Goal: Task Accomplishment & Management: Use online tool/utility

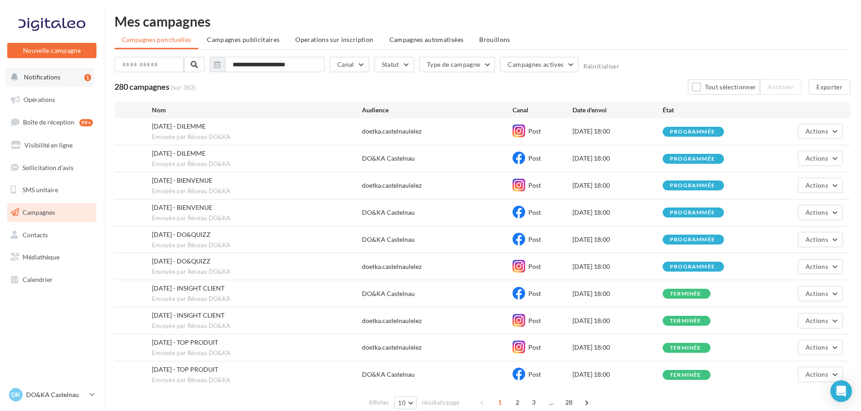
click at [62, 82] on button "Notifications 1" at bounding box center [49, 77] width 89 height 19
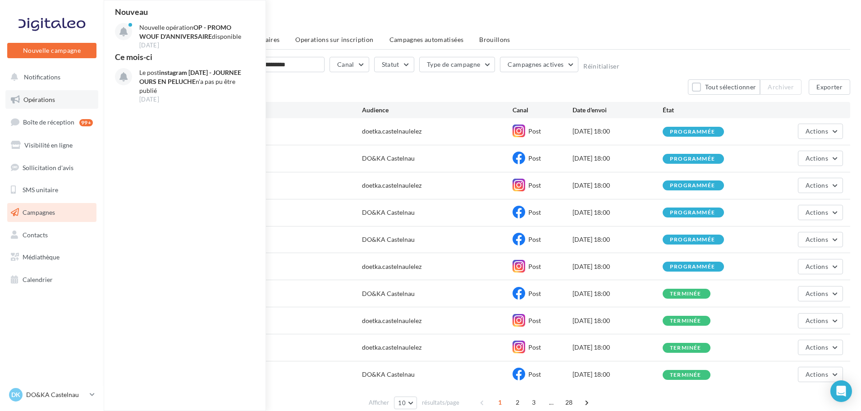
click at [60, 96] on link "Opérations" at bounding box center [51, 99] width 93 height 19
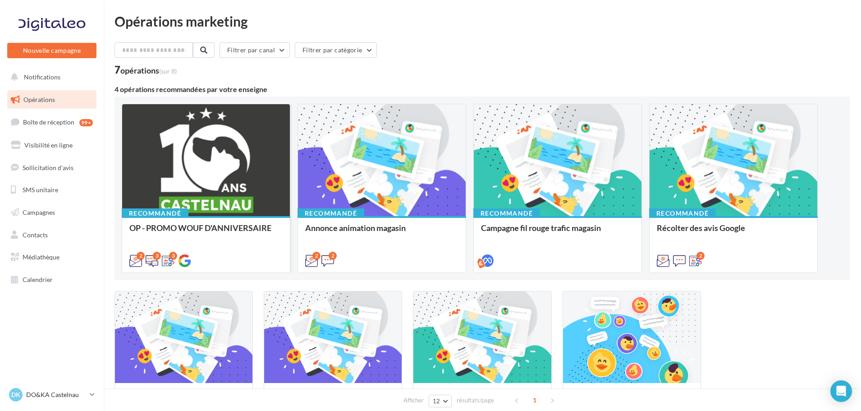
click at [187, 155] on div at bounding box center [206, 160] width 168 height 113
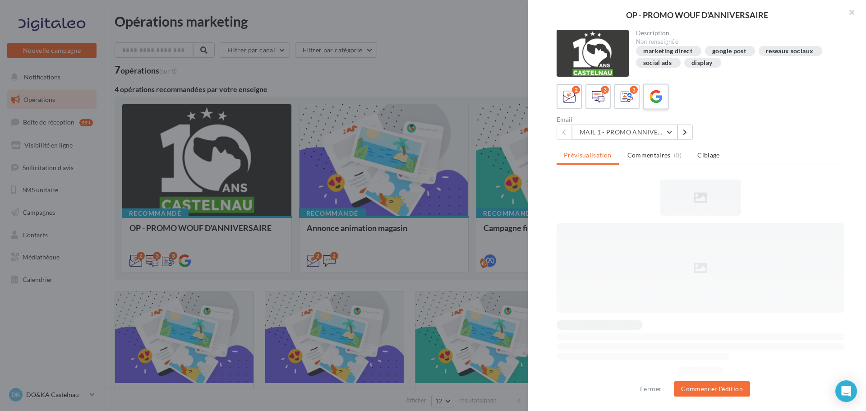
click at [664, 99] on label at bounding box center [655, 96] width 26 height 26
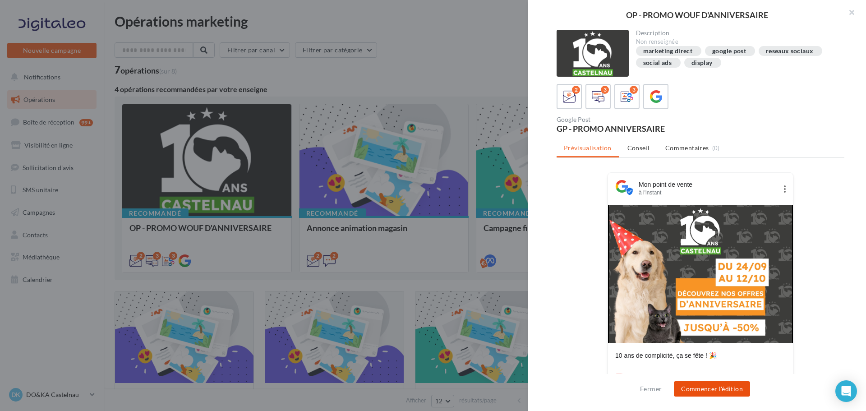
click at [715, 382] on button "Commencer l'édition" at bounding box center [712, 388] width 76 height 15
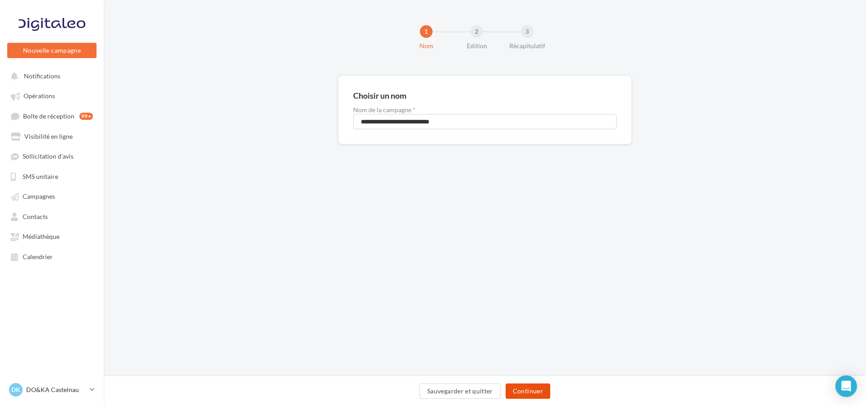
click at [536, 385] on button "Continuer" at bounding box center [527, 391] width 45 height 15
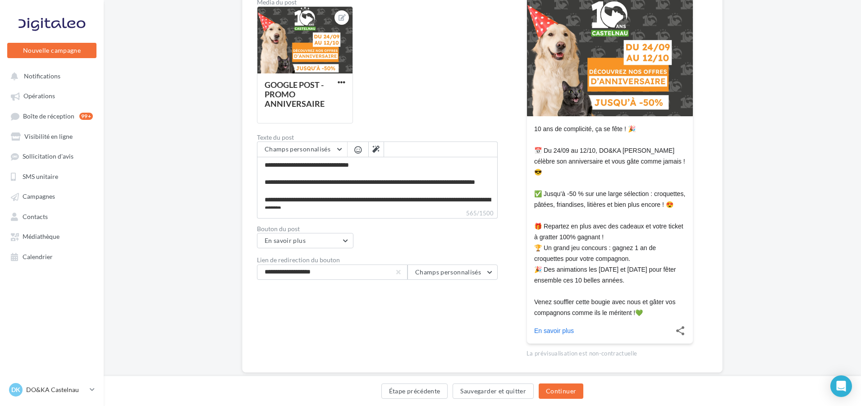
scroll to position [198, 0]
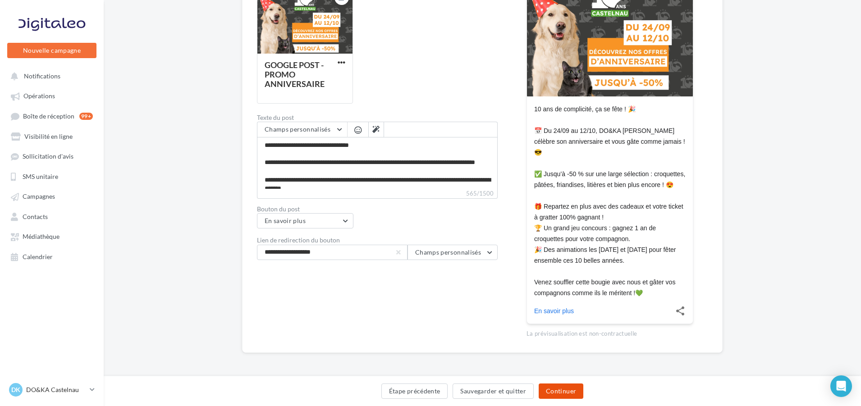
click at [559, 384] on button "Continuer" at bounding box center [561, 391] width 45 height 15
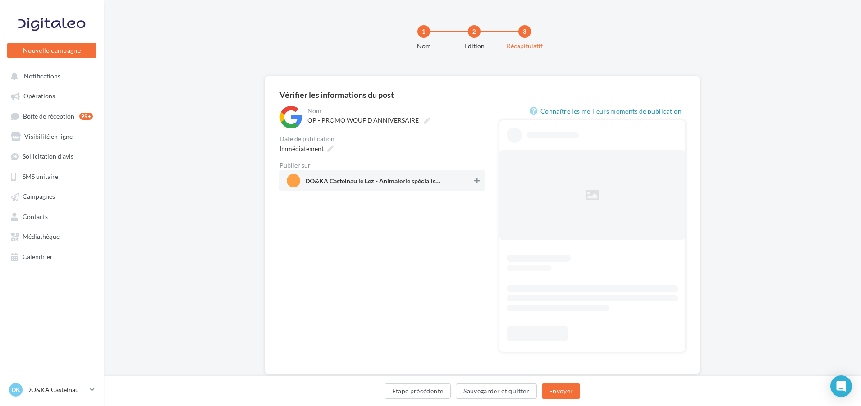
click at [475, 167] on div "Publier sur" at bounding box center [383, 165] width 206 height 6
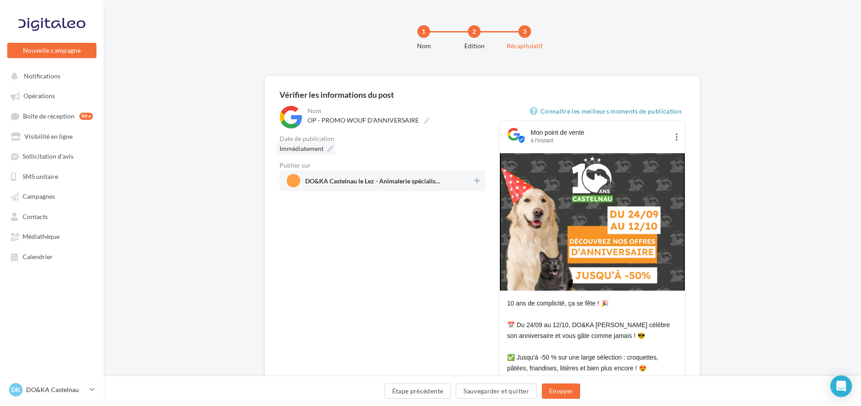
click at [333, 151] on div "Immédiatement" at bounding box center [306, 148] width 60 height 13
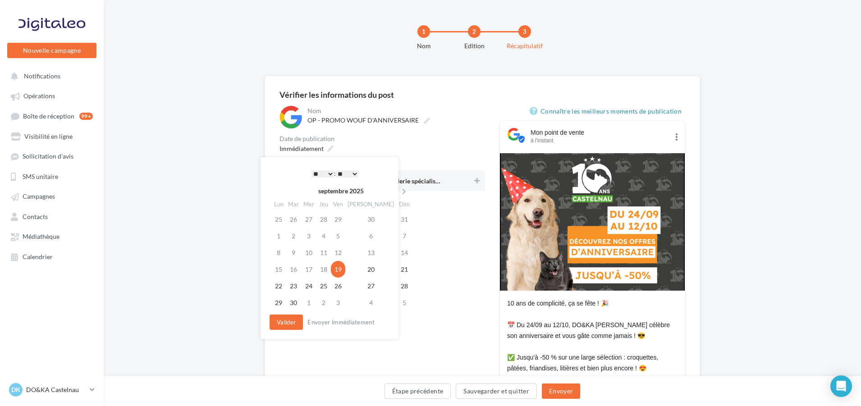
click at [381, 139] on div "Date de publication" at bounding box center [383, 139] width 206 height 6
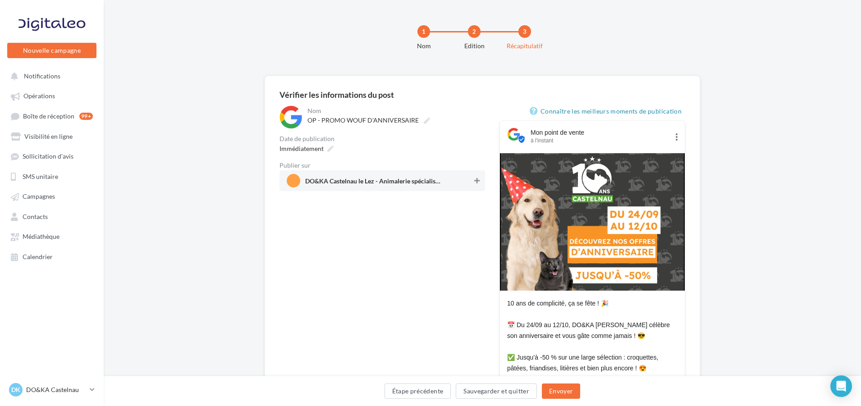
click at [479, 179] on icon at bounding box center [476, 181] width 5 height 6
click at [572, 388] on button "Envoyer" at bounding box center [561, 391] width 38 height 15
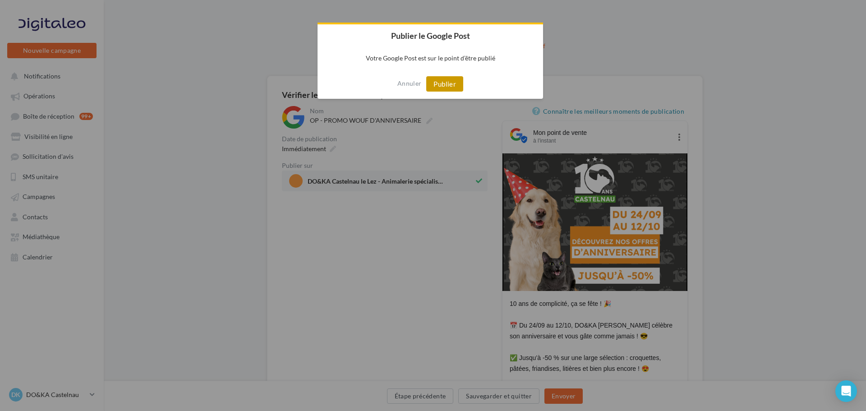
click at [453, 77] on button "Publier" at bounding box center [444, 83] width 37 height 15
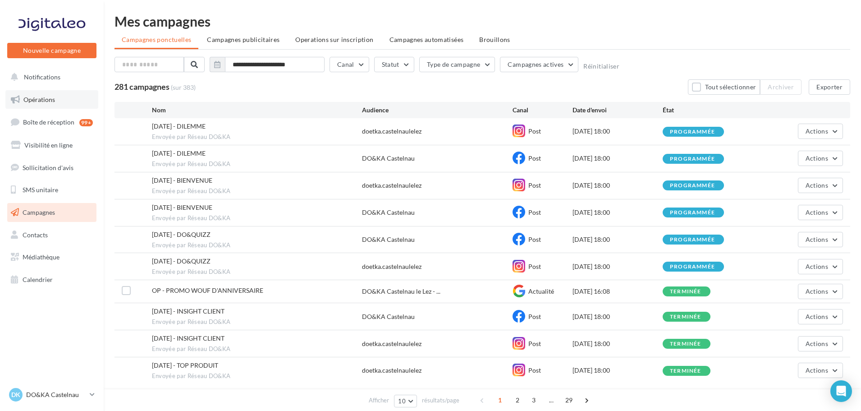
click at [64, 101] on link "Opérations" at bounding box center [51, 99] width 93 height 19
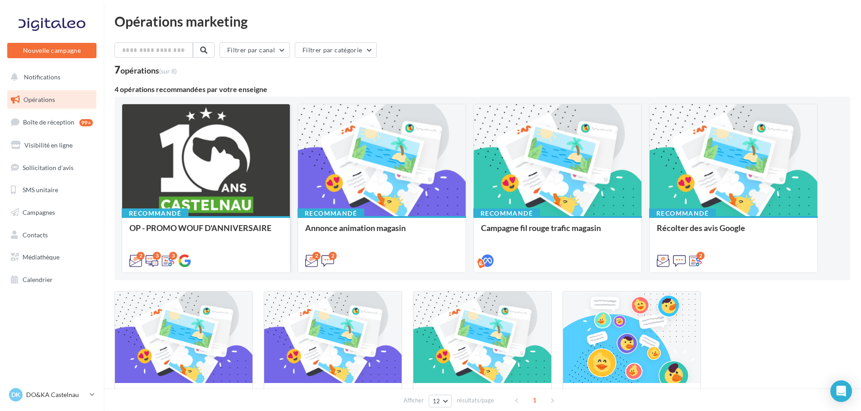
click at [190, 170] on div at bounding box center [206, 160] width 168 height 113
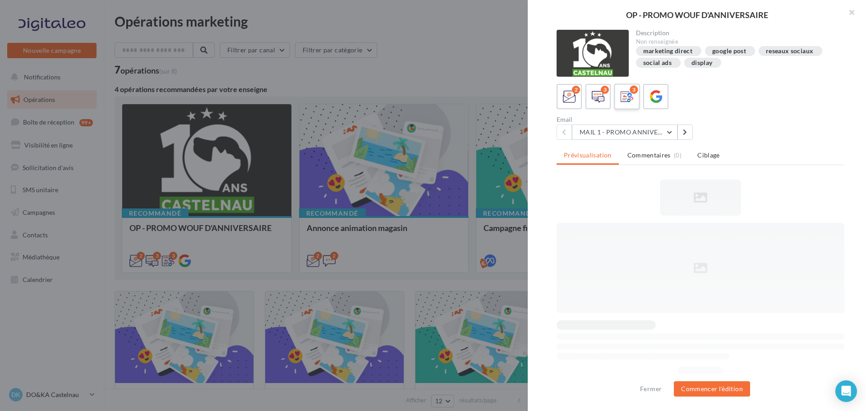
click at [630, 101] on icon at bounding box center [626, 96] width 13 height 13
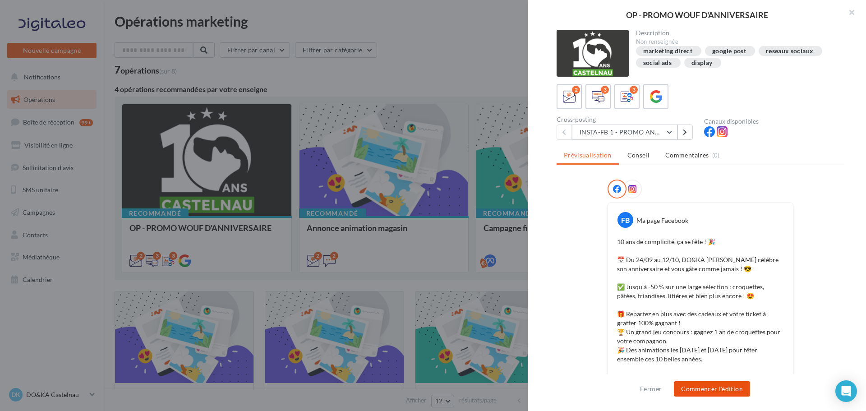
click at [716, 385] on button "Commencer l'édition" at bounding box center [712, 388] width 76 height 15
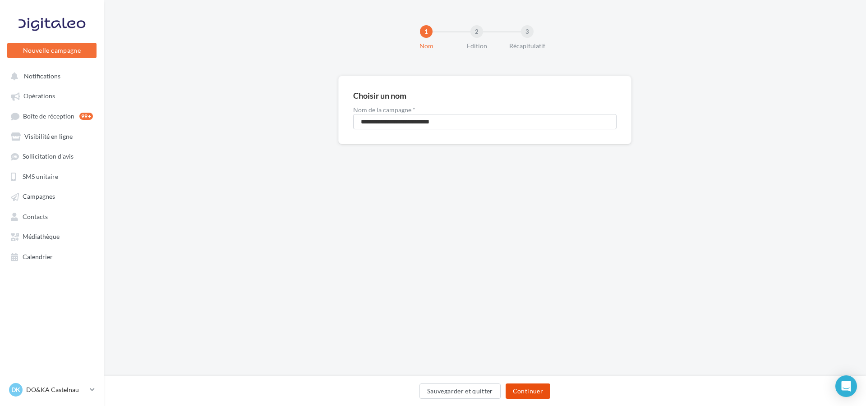
click at [522, 392] on button "Continuer" at bounding box center [527, 391] width 45 height 15
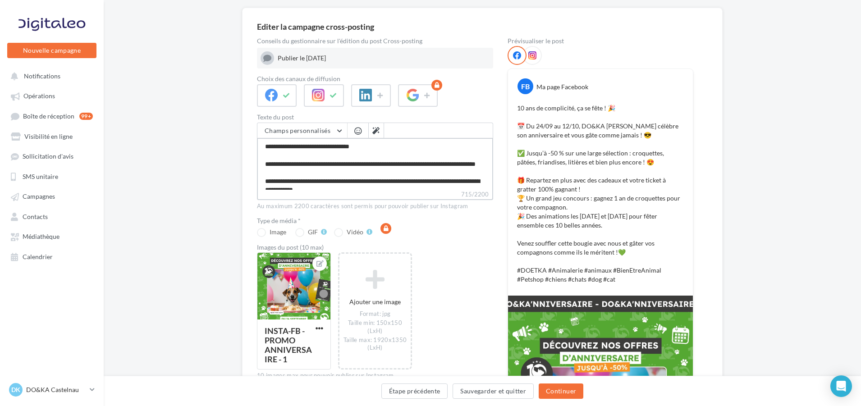
scroll to position [90, 0]
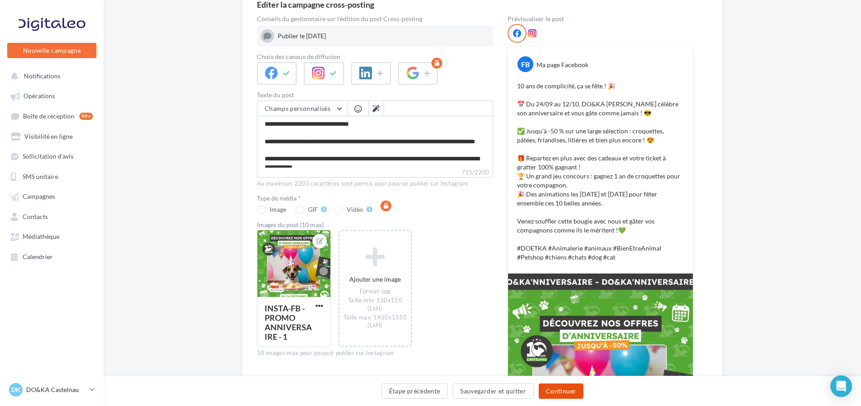
click at [558, 392] on button "Continuer" at bounding box center [561, 391] width 45 height 15
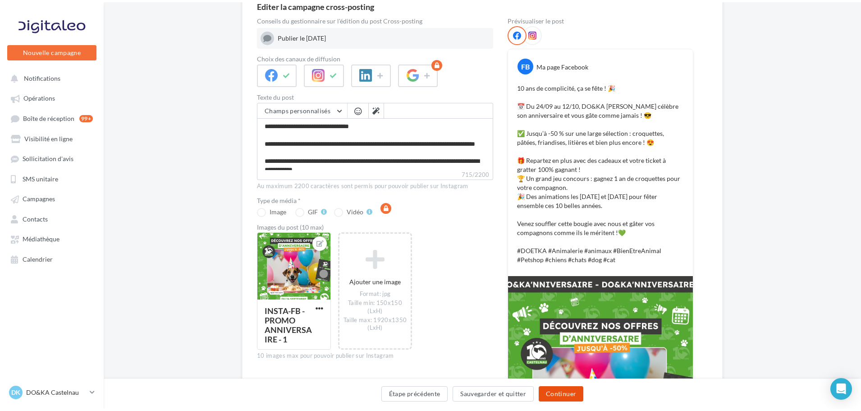
scroll to position [0, 0]
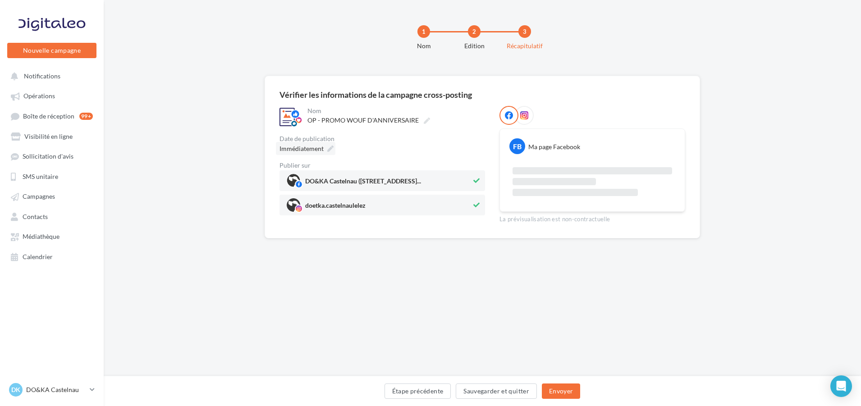
click at [333, 151] on div "Immédiatement" at bounding box center [306, 148] width 60 height 13
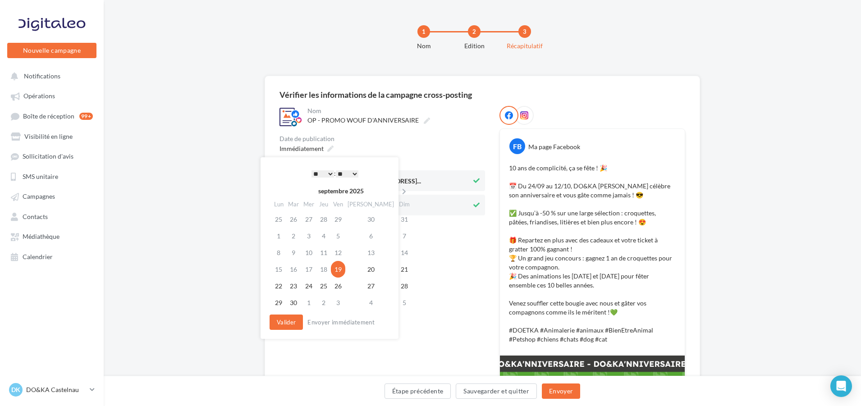
click at [330, 171] on select "* * * * * * * * * * ** ** ** ** ** ** ** ** ** ** ** ** ** **" at bounding box center [323, 173] width 23 height 7
click at [295, 325] on button "Valider" at bounding box center [286, 322] width 33 height 15
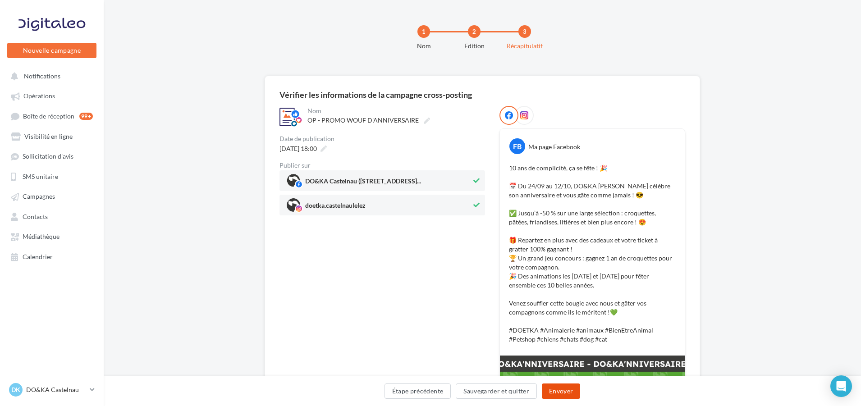
click at [573, 390] on button "Envoyer" at bounding box center [561, 391] width 38 height 15
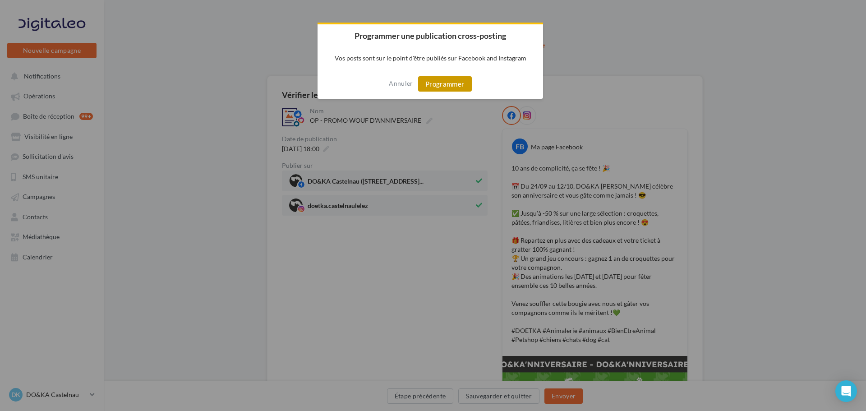
click at [467, 90] on button "Programmer" at bounding box center [445, 83] width 54 height 15
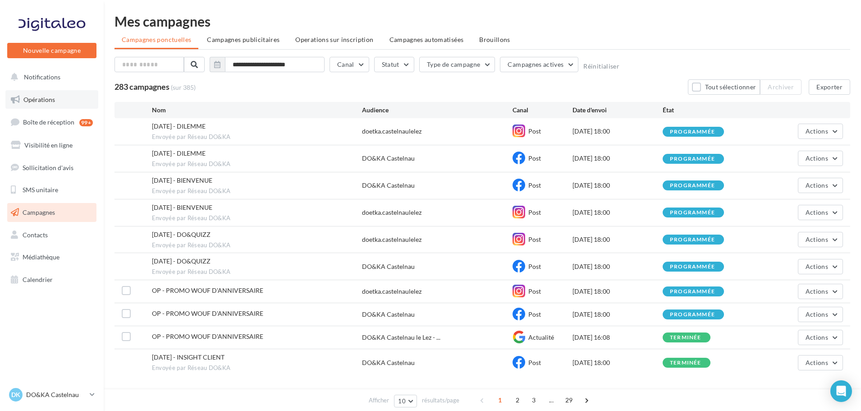
click at [53, 104] on link "Opérations" at bounding box center [51, 99] width 93 height 19
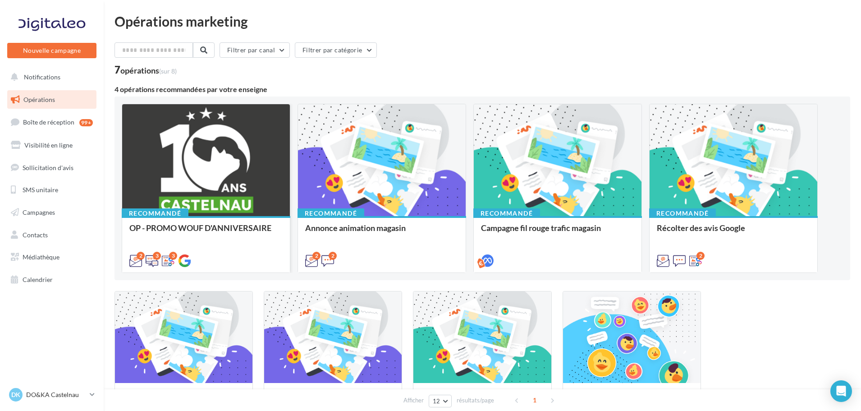
click at [197, 177] on div at bounding box center [206, 160] width 168 height 113
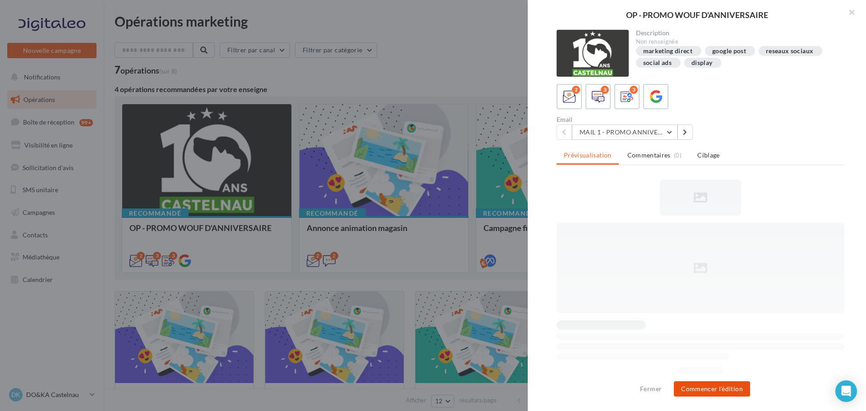
click at [723, 390] on button "Commencer l'édition" at bounding box center [712, 388] width 76 height 15
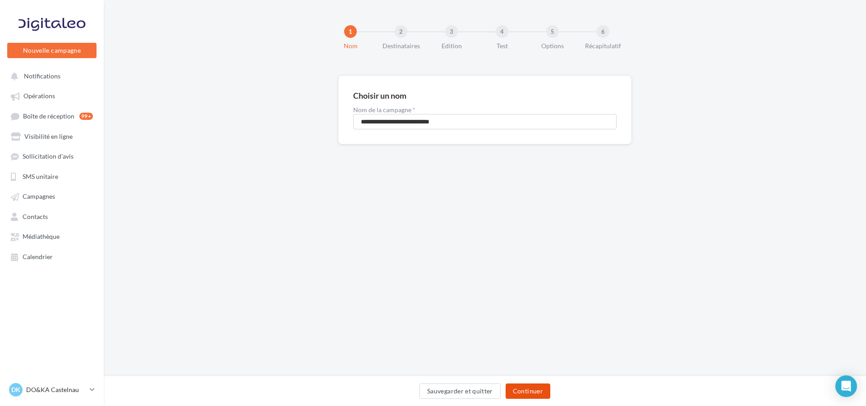
click at [532, 392] on button "Continuer" at bounding box center [527, 391] width 45 height 15
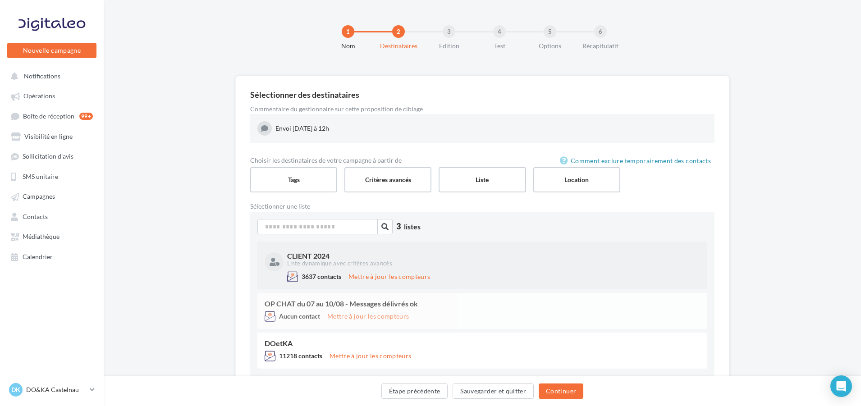
click at [486, 264] on div "Liste dynamique avec critères avancés" at bounding box center [492, 264] width 411 height 8
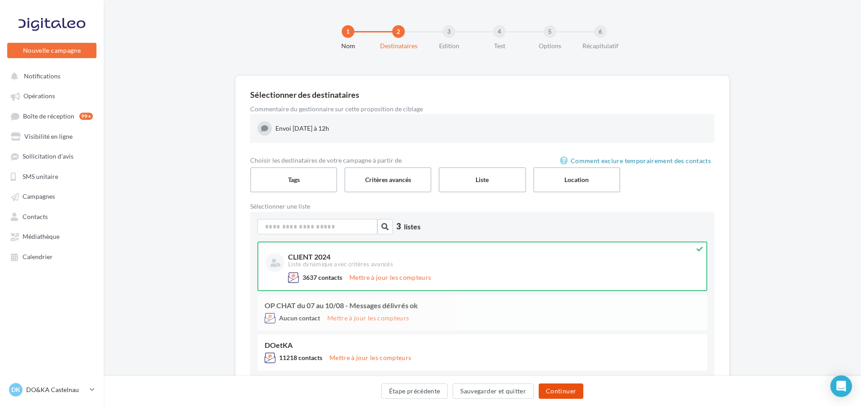
click at [577, 388] on button "Continuer" at bounding box center [561, 391] width 45 height 15
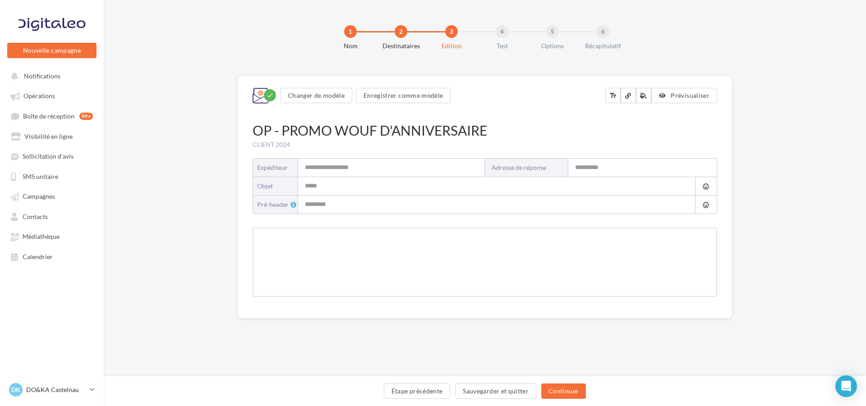
type input "**********"
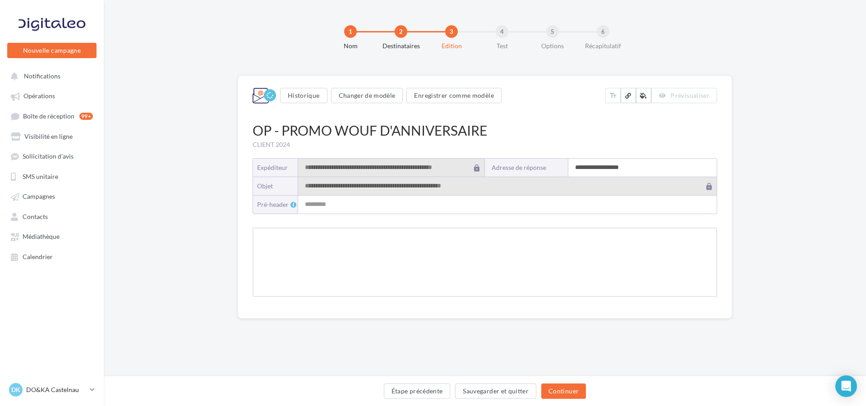
type input "**********"
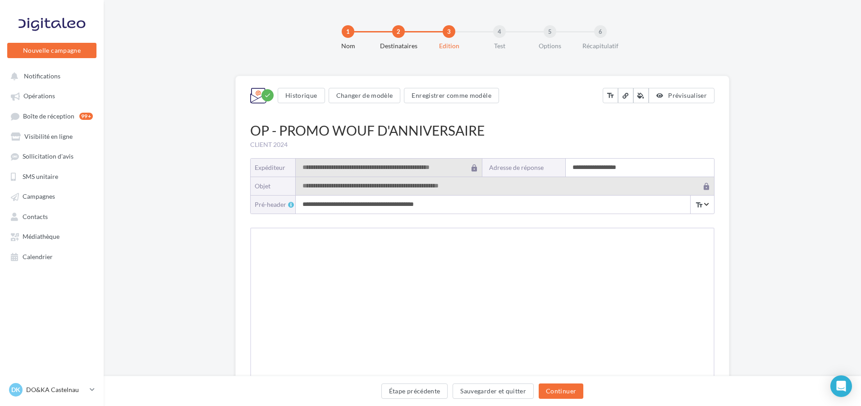
click at [598, 167] on input "**********" at bounding box center [640, 168] width 148 height 18
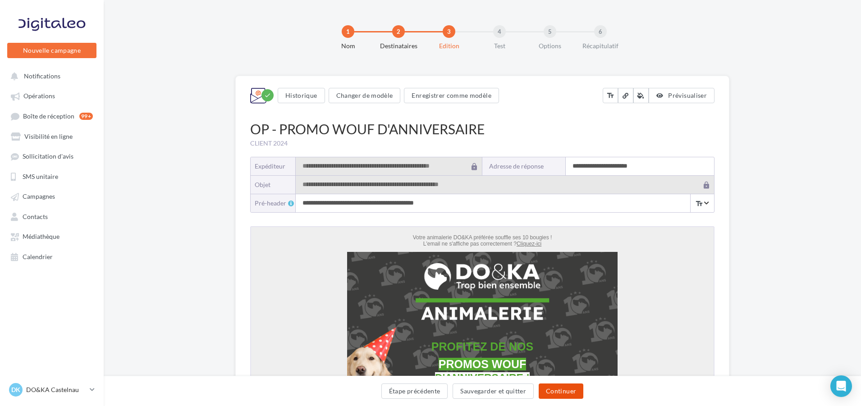
type input "**********"
click at [573, 393] on button "Continuer" at bounding box center [561, 391] width 45 height 15
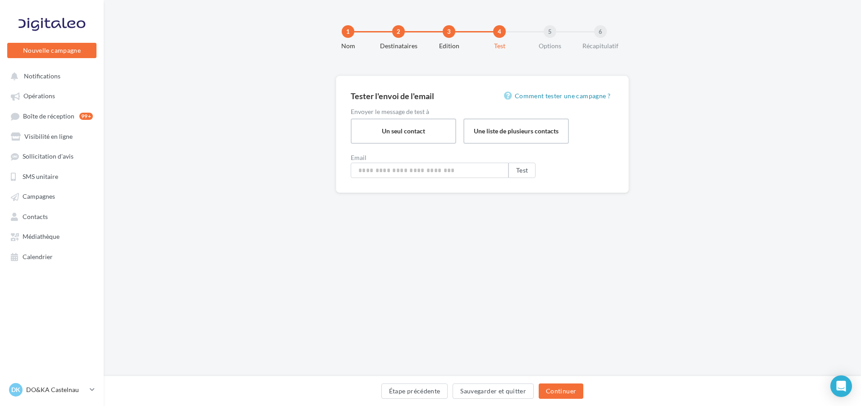
type input "**********"
click at [573, 393] on button "Continuer" at bounding box center [563, 391] width 45 height 15
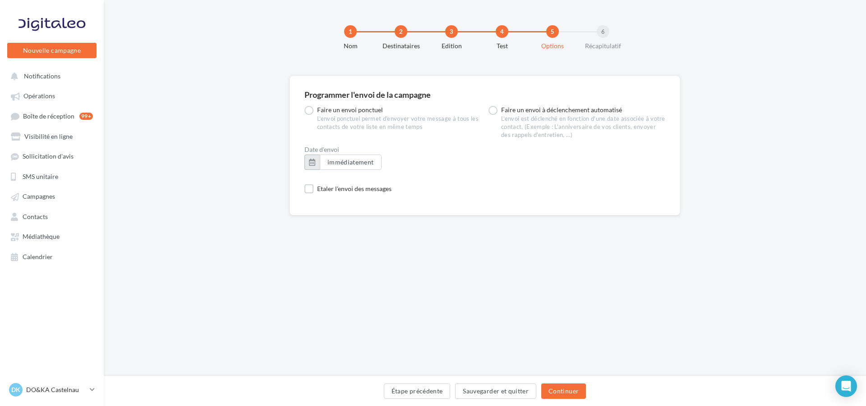
click at [313, 164] on button "button" at bounding box center [311, 162] width 15 height 15
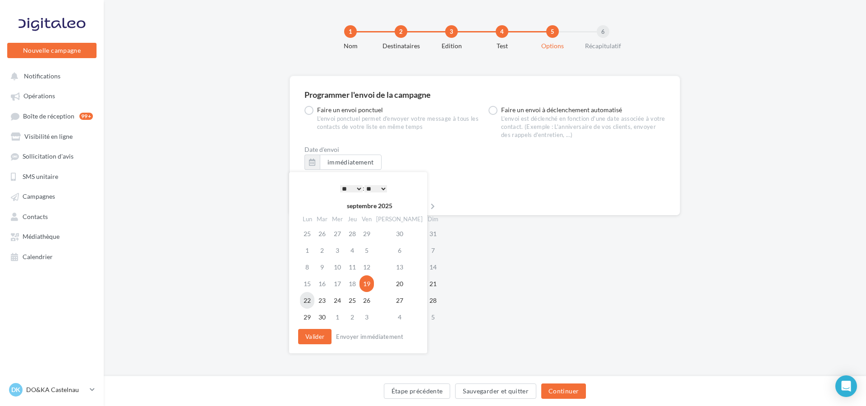
click at [307, 296] on td "22" at bounding box center [307, 300] width 14 height 17
click at [355, 190] on select "* * * * * * * * * * ** ** ** ** ** ** ** ** ** ** ** ** ** **" at bounding box center [351, 188] width 23 height 7
click at [382, 188] on select "** ** ** ** ** **" at bounding box center [375, 188] width 23 height 7
click at [324, 330] on button "Valider" at bounding box center [314, 336] width 33 height 15
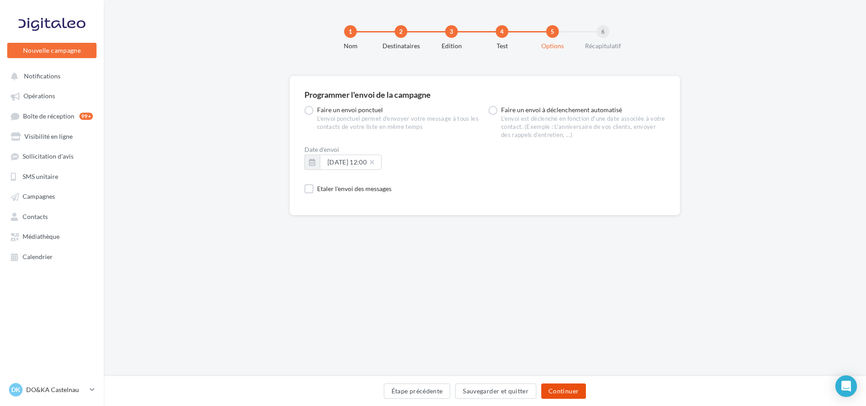
click at [553, 385] on button "Continuer" at bounding box center [563, 391] width 45 height 15
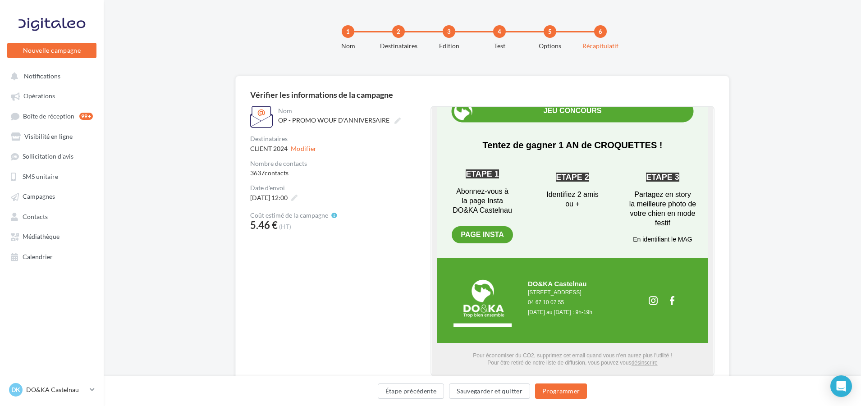
scroll to position [38, 0]
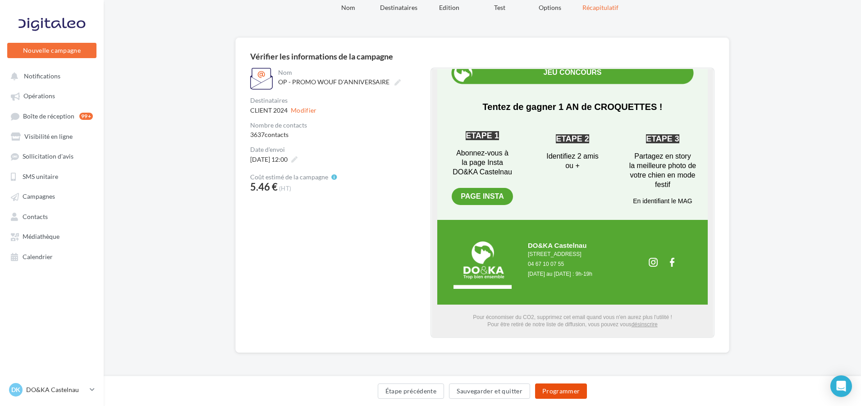
click at [579, 394] on button "Programmer" at bounding box center [561, 391] width 52 height 15
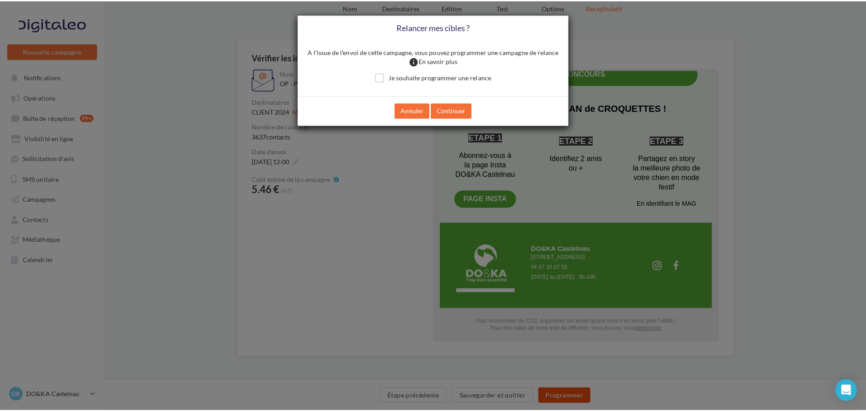
scroll to position [34, 0]
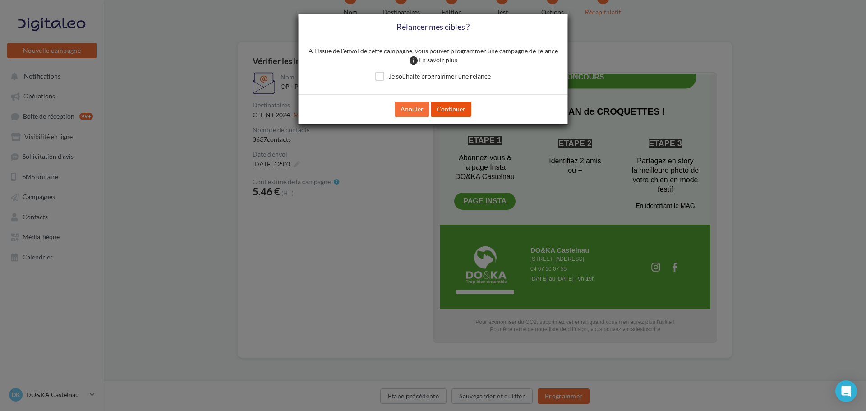
click at [444, 106] on button "Continuer" at bounding box center [451, 108] width 41 height 15
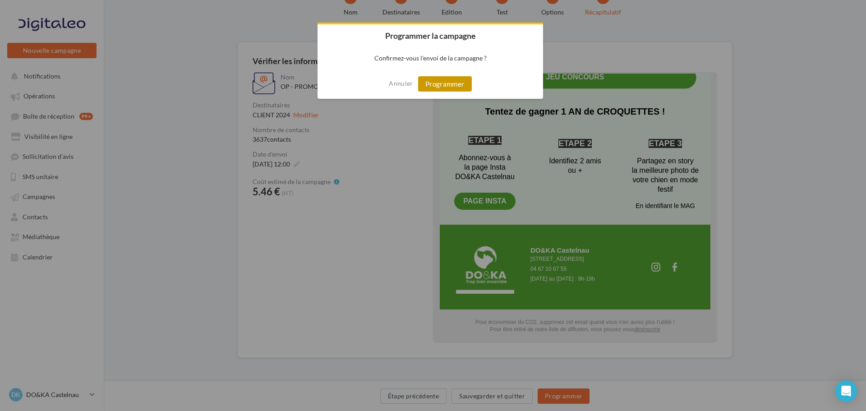
click at [436, 87] on button "Programmer" at bounding box center [445, 83] width 54 height 15
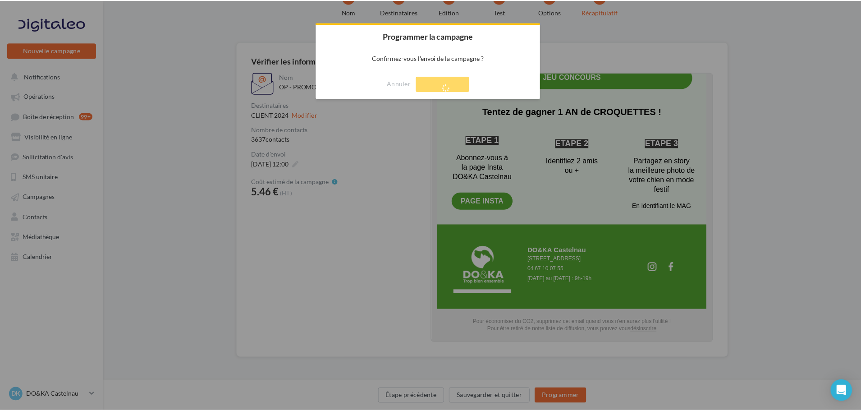
scroll to position [14, 0]
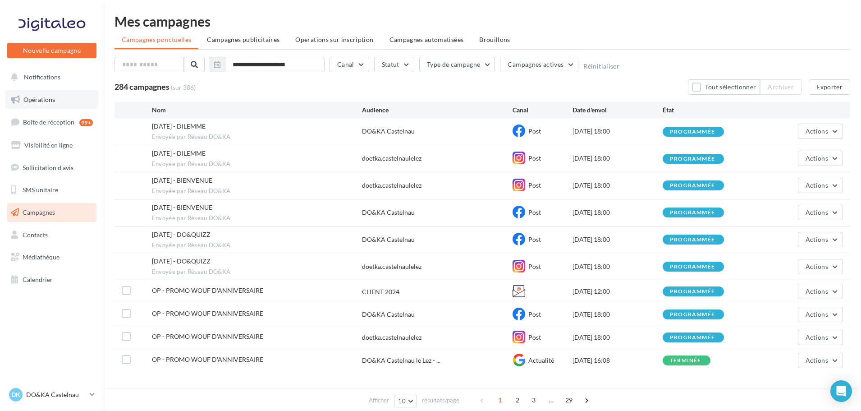
click at [61, 103] on link "Opérations" at bounding box center [51, 99] width 93 height 19
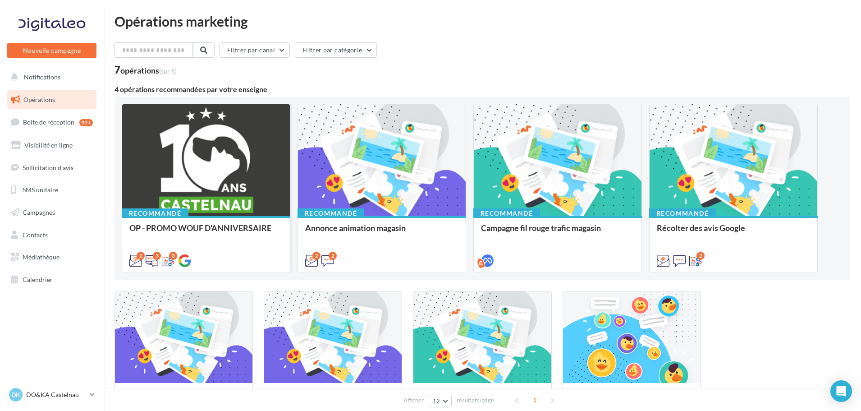
click at [224, 181] on div at bounding box center [206, 160] width 168 height 113
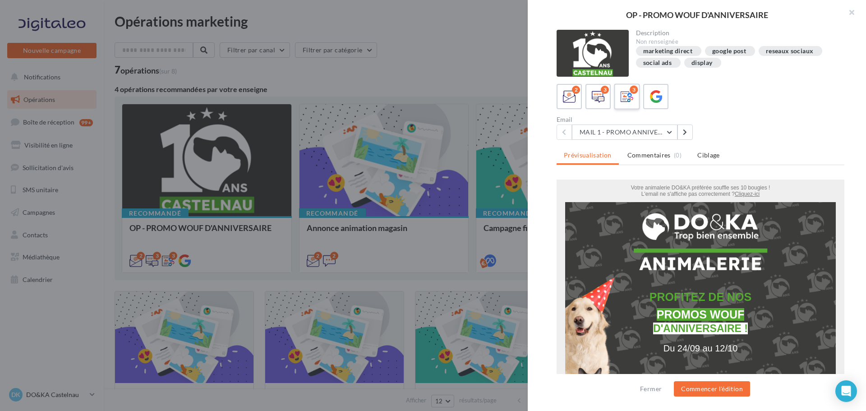
click at [633, 101] on div "3" at bounding box center [627, 96] width 17 height 17
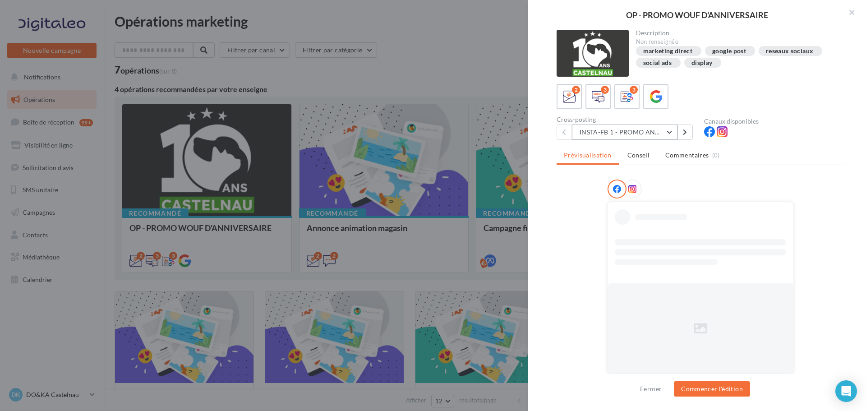
click at [670, 130] on button "INSTA-FB 1 - PROMO ANNIVERSAIRE" at bounding box center [624, 131] width 105 height 15
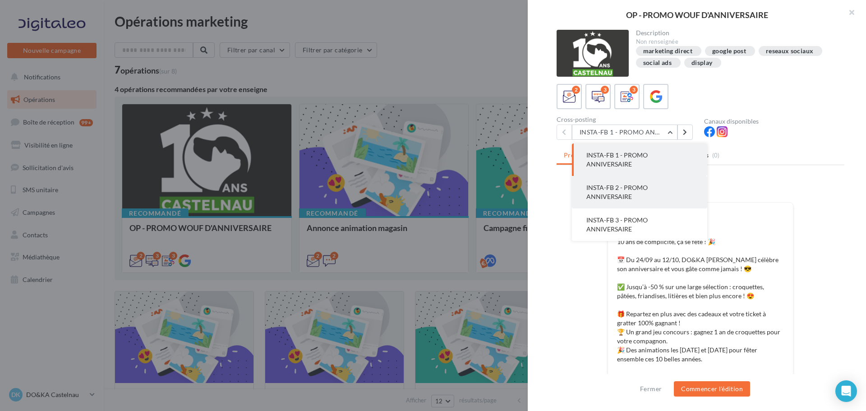
click at [651, 183] on button "INSTA-FB 2 - PROMO ANNIVERSAIRE" at bounding box center [639, 192] width 135 height 32
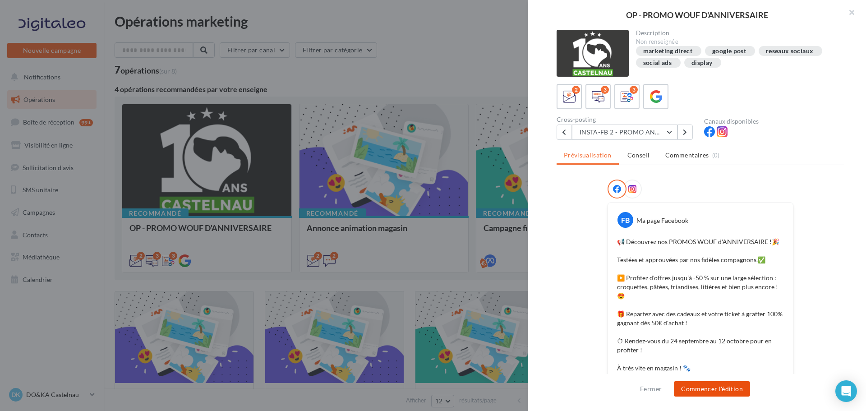
click at [741, 390] on button "Commencer l'édition" at bounding box center [712, 388] width 76 height 15
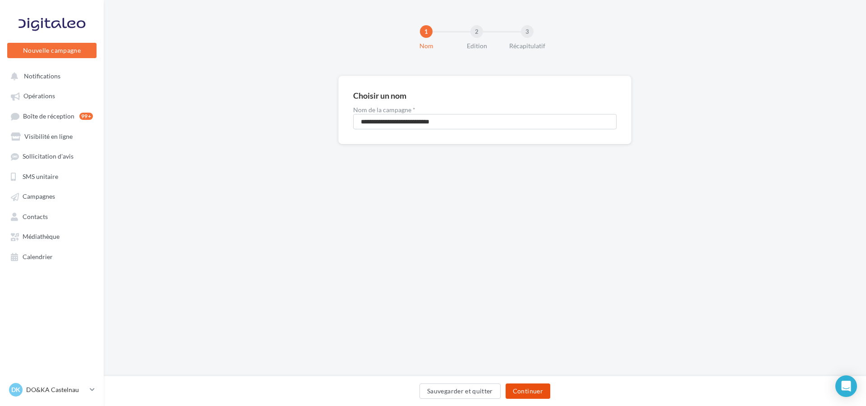
click at [528, 397] on button "Continuer" at bounding box center [527, 391] width 45 height 15
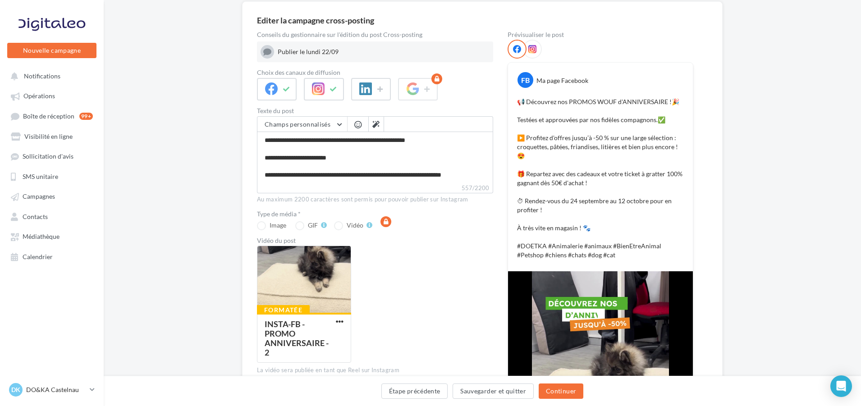
scroll to position [90, 0]
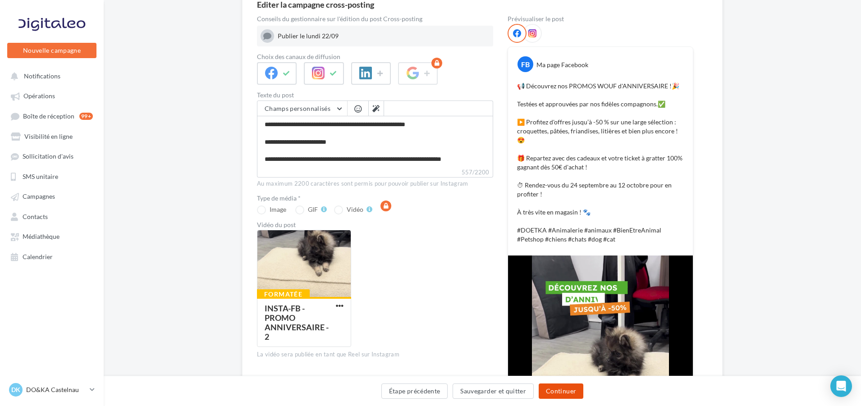
click at [555, 397] on button "Continuer" at bounding box center [561, 391] width 45 height 15
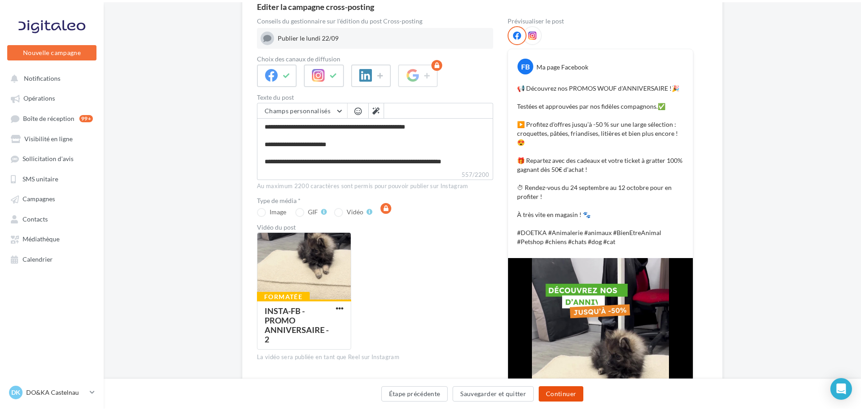
scroll to position [0, 0]
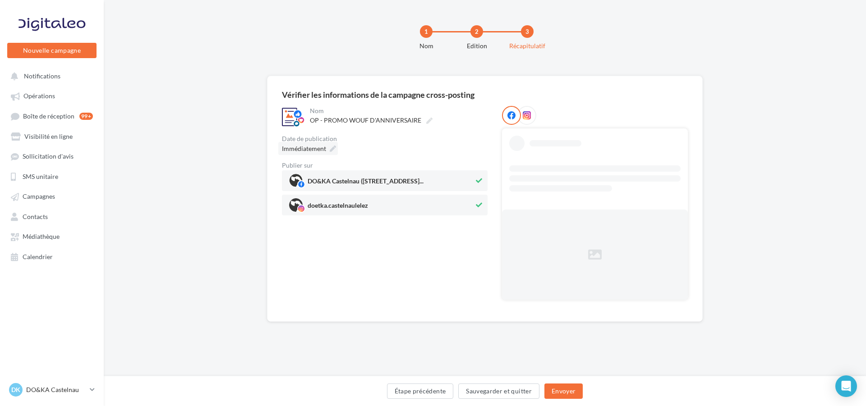
click at [334, 146] on icon at bounding box center [333, 149] width 6 height 6
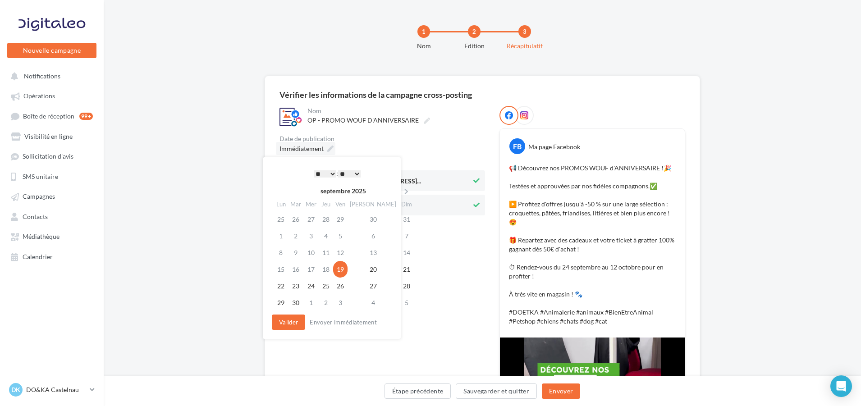
click at [334, 146] on div "Immédiatement" at bounding box center [306, 148] width 60 height 13
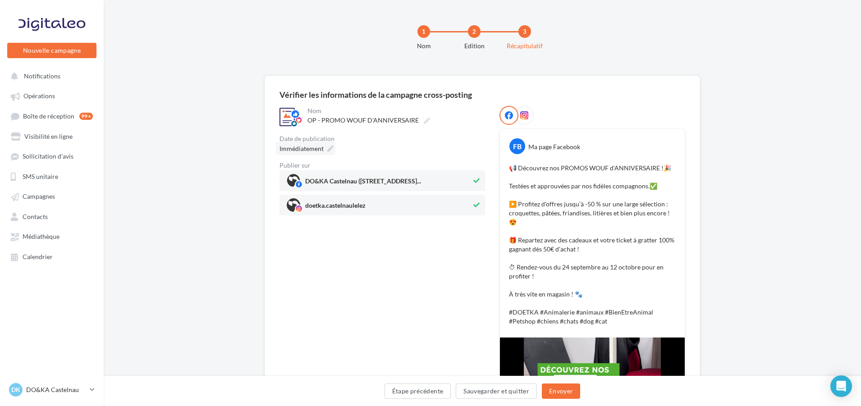
click at [334, 146] on div "Immédiatement" at bounding box center [306, 148] width 60 height 13
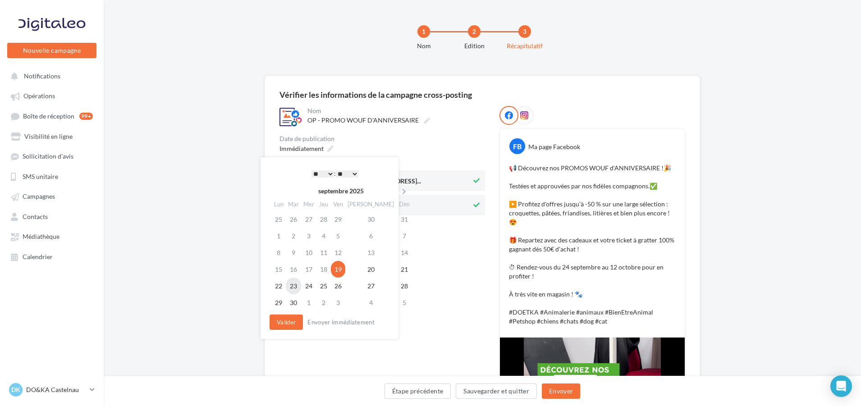
click at [301, 283] on td "23" at bounding box center [293, 286] width 15 height 17
click at [325, 173] on select "* * * * * * * * * * ** ** ** ** ** ** ** ** ** ** ** ** ** **" at bounding box center [323, 173] width 23 height 7
click at [294, 327] on button "Valider" at bounding box center [286, 322] width 33 height 15
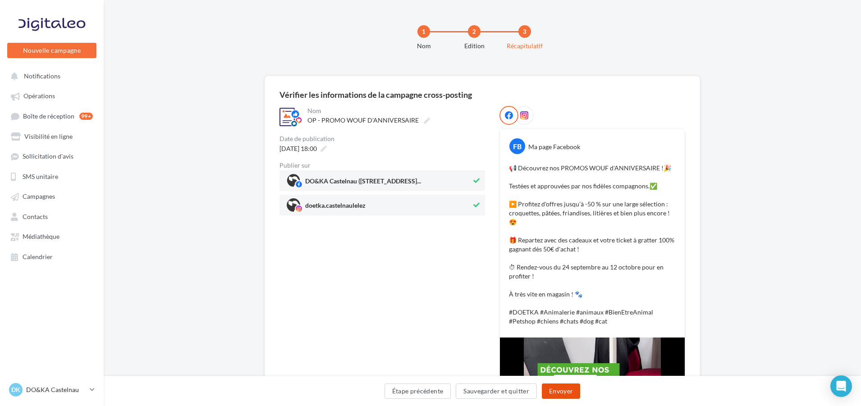
click at [566, 390] on button "Envoyer" at bounding box center [561, 391] width 38 height 15
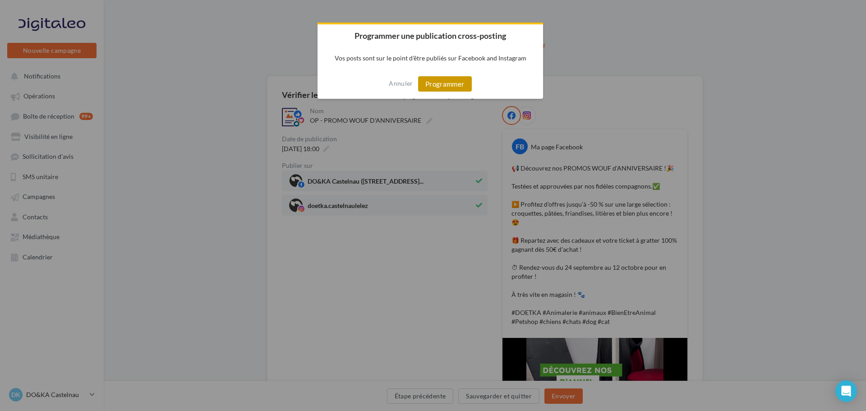
click at [446, 82] on button "Programmer" at bounding box center [445, 83] width 54 height 15
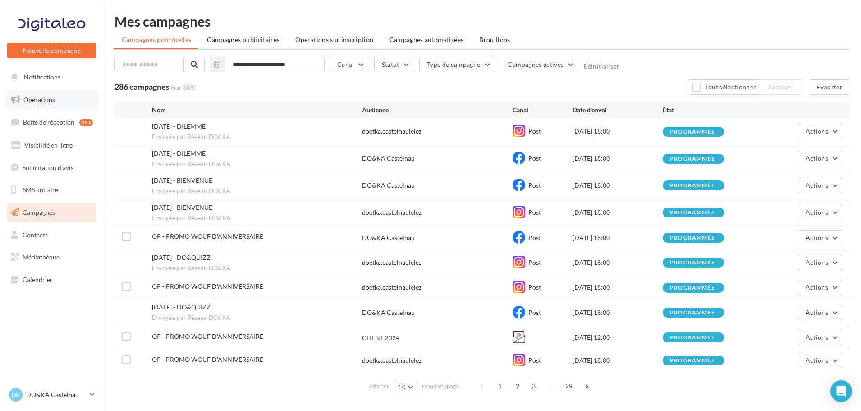
click at [50, 105] on link "Opérations" at bounding box center [51, 99] width 93 height 19
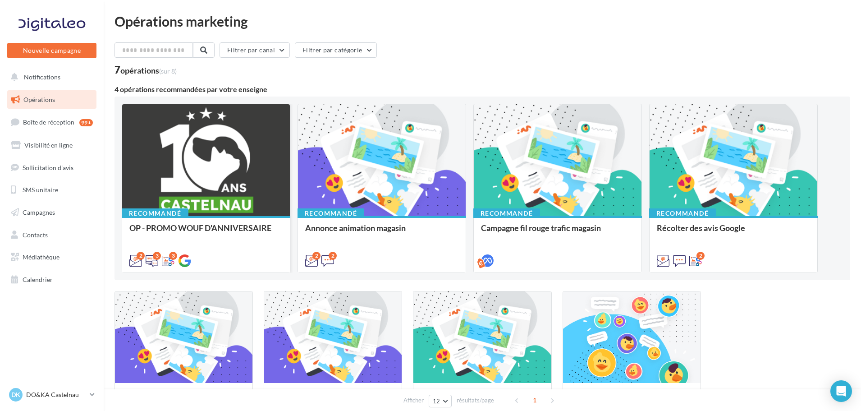
click at [244, 146] on div at bounding box center [206, 160] width 168 height 113
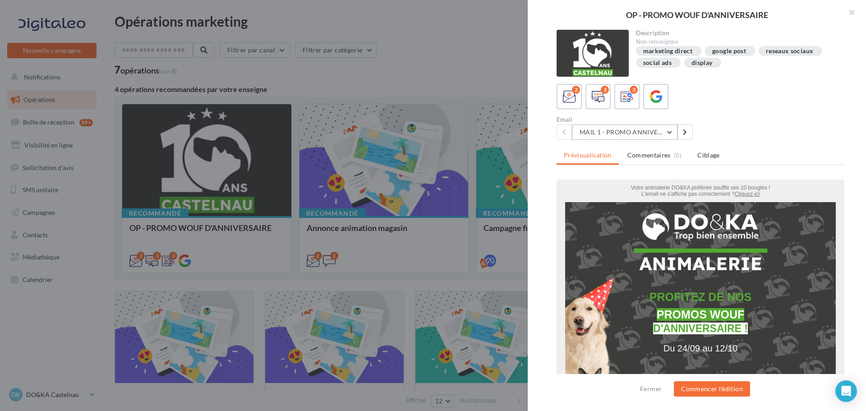
click at [663, 135] on button "MAIL 1 - PROMO ANNIVERSAIRE" at bounding box center [624, 131] width 105 height 15
click at [749, 115] on div "2 3 3 Email MAIL 1 - PROMO ANNIVERSAIRE MAIL 1 - PROMO ANNIVERSAIRE MAIL 2 - PR…" at bounding box center [700, 112] width 288 height 56
click at [725, 386] on button "Commencer l'édition" at bounding box center [712, 388] width 76 height 15
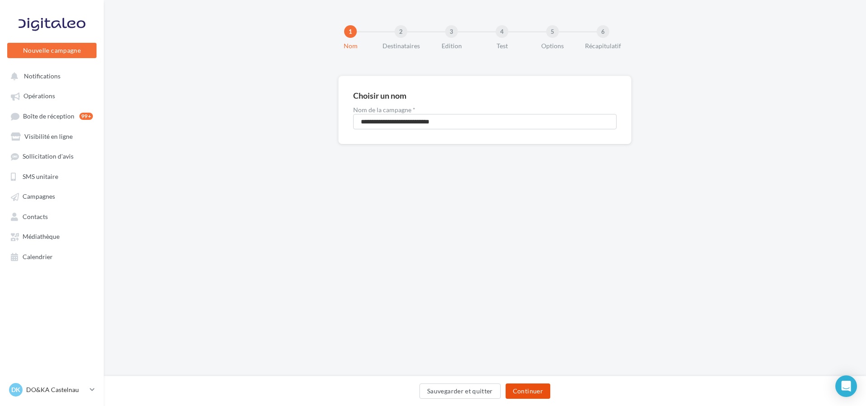
click at [541, 385] on button "Continuer" at bounding box center [527, 391] width 45 height 15
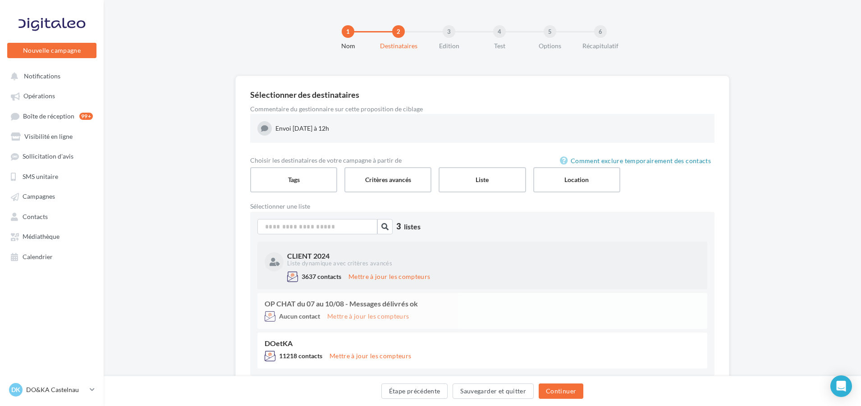
click at [455, 248] on div "CLIENT 2024 Liste dynamique avec critères avancés 3637 contacts Mettre à jour l…" at bounding box center [482, 266] width 450 height 48
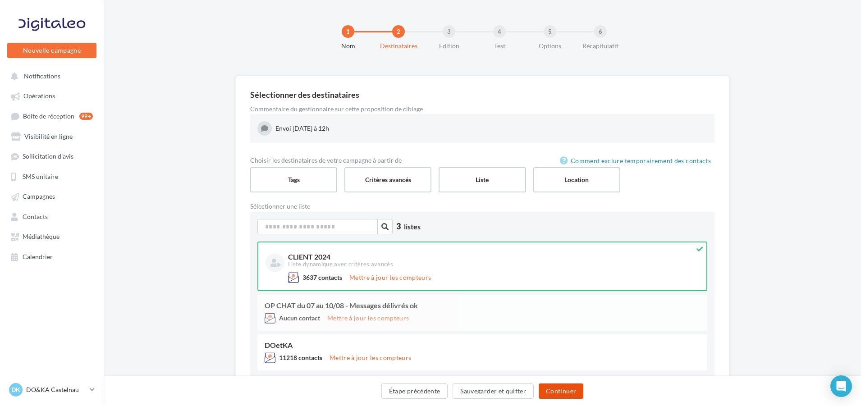
click at [553, 390] on button "Continuer" at bounding box center [561, 391] width 45 height 15
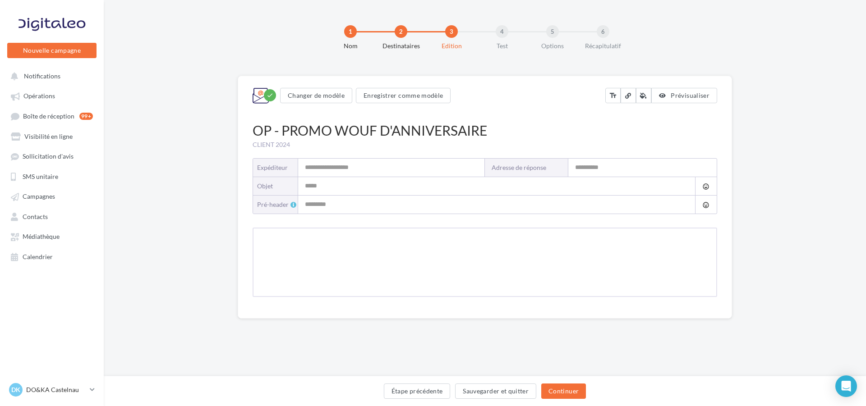
type input "**********"
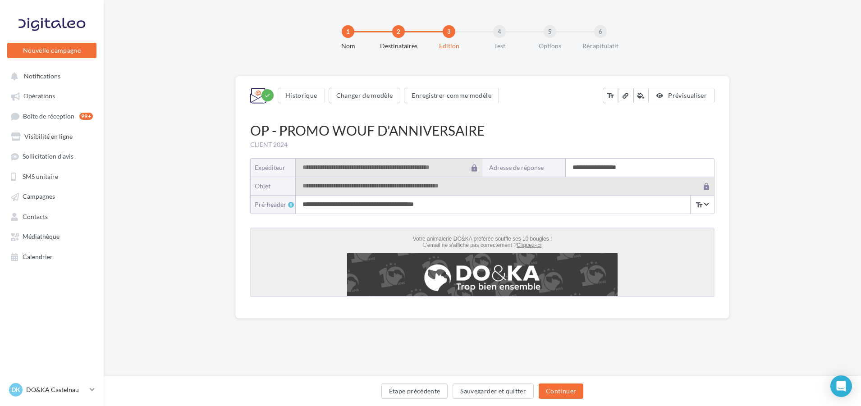
click at [600, 166] on input "**********" at bounding box center [640, 168] width 148 height 18
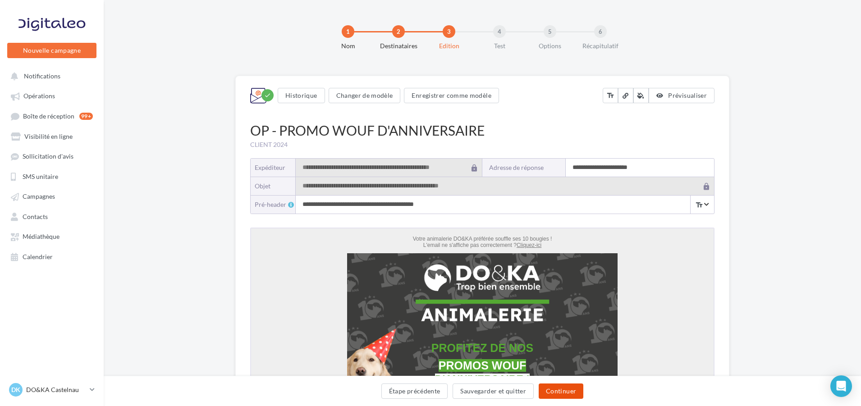
type input "**********"
click at [566, 394] on button "Continuer" at bounding box center [561, 391] width 45 height 15
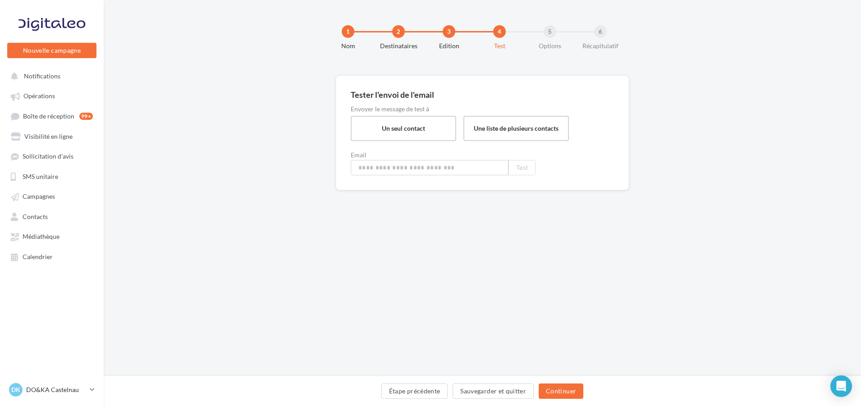
type input "**********"
click at [570, 394] on button "Continuer" at bounding box center [563, 391] width 45 height 15
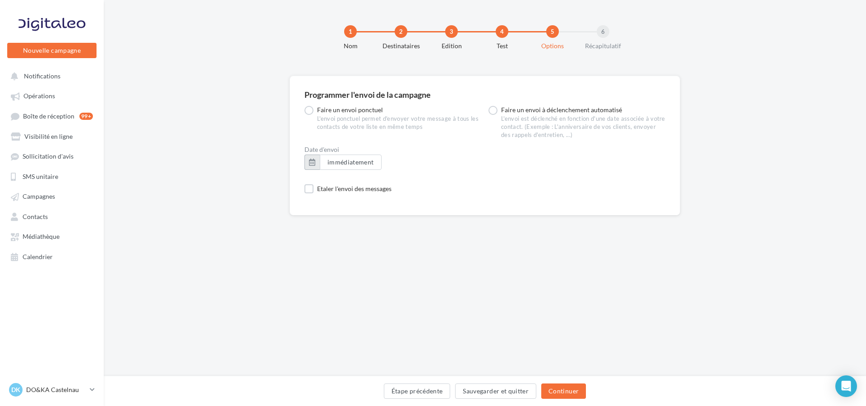
click at [316, 163] on button "button" at bounding box center [311, 162] width 15 height 15
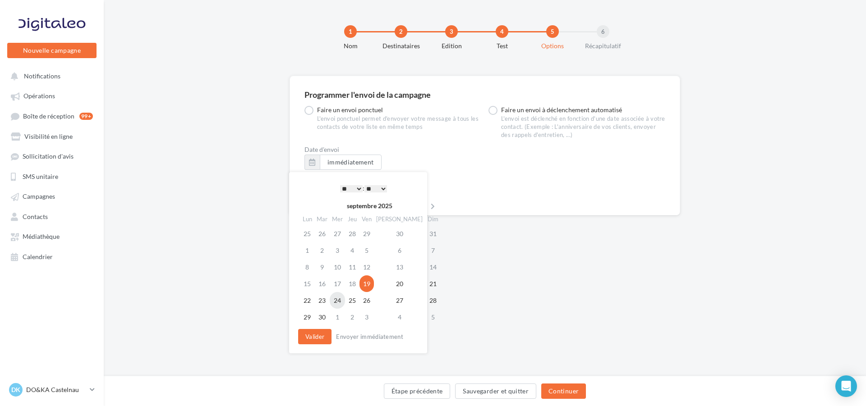
click at [342, 299] on td "24" at bounding box center [337, 300] width 15 height 17
click at [356, 188] on select "* * * * * * * * * * ** ** ** ** ** ** ** ** ** ** ** ** ** **" at bounding box center [351, 188] width 23 height 7
click at [326, 334] on button "Valider" at bounding box center [314, 336] width 33 height 15
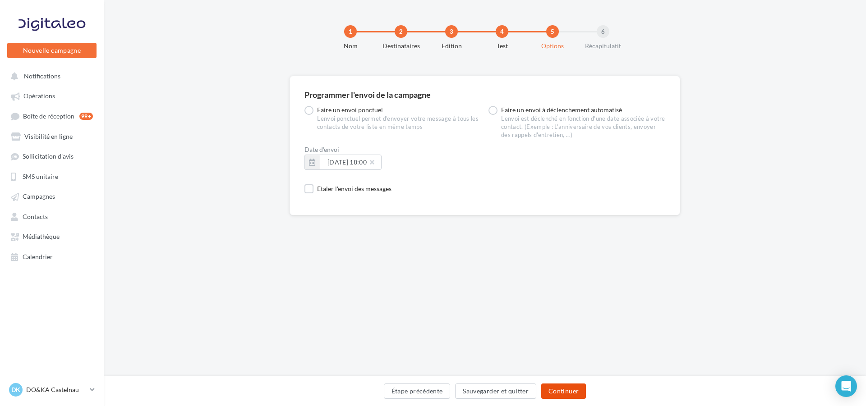
click at [574, 392] on button "Continuer" at bounding box center [563, 391] width 45 height 15
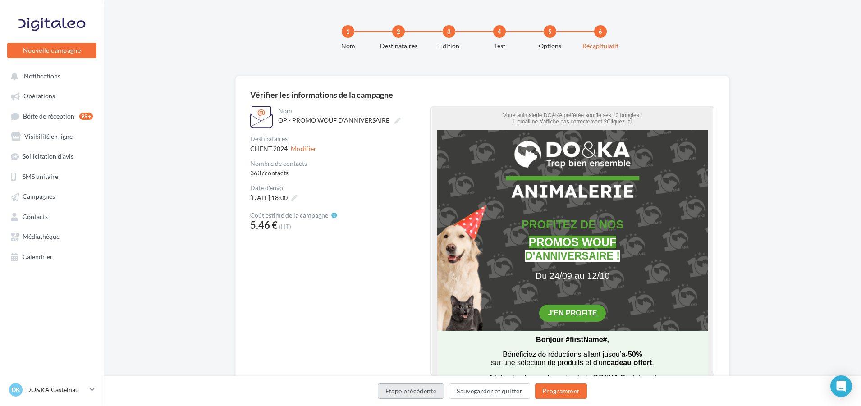
click at [422, 387] on button "Étape précédente" at bounding box center [411, 391] width 67 height 15
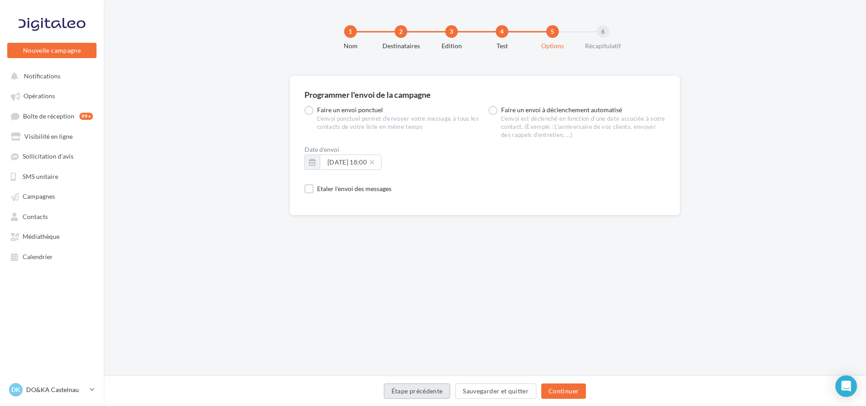
click at [422, 390] on button "Étape précédente" at bounding box center [417, 391] width 67 height 15
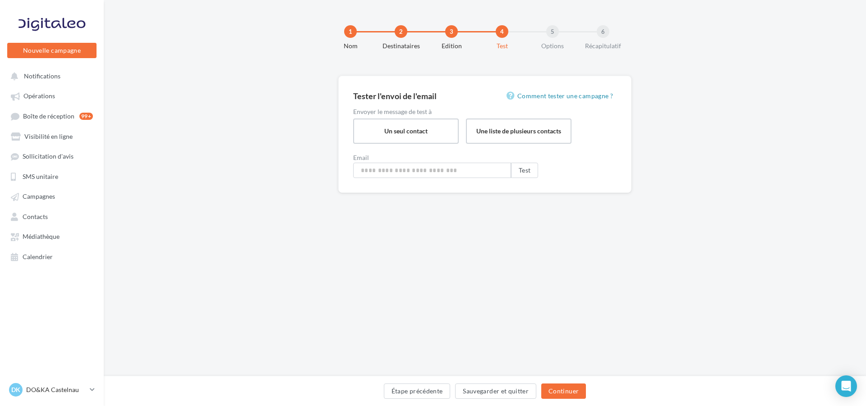
type input "**********"
click at [423, 393] on button "Étape précédente" at bounding box center [417, 391] width 67 height 15
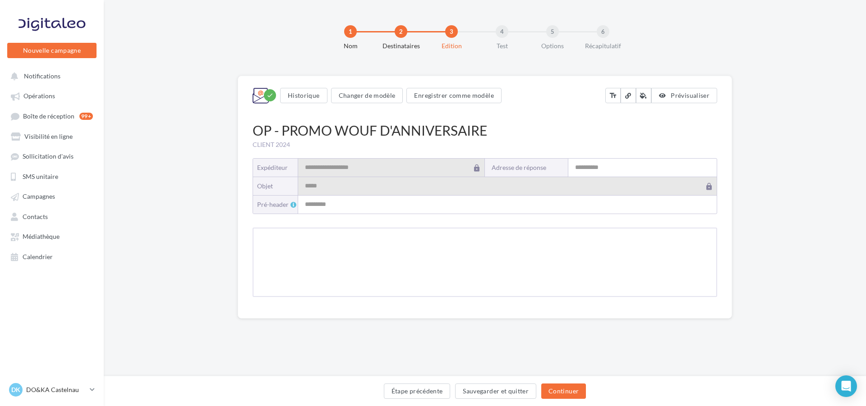
type input "**********"
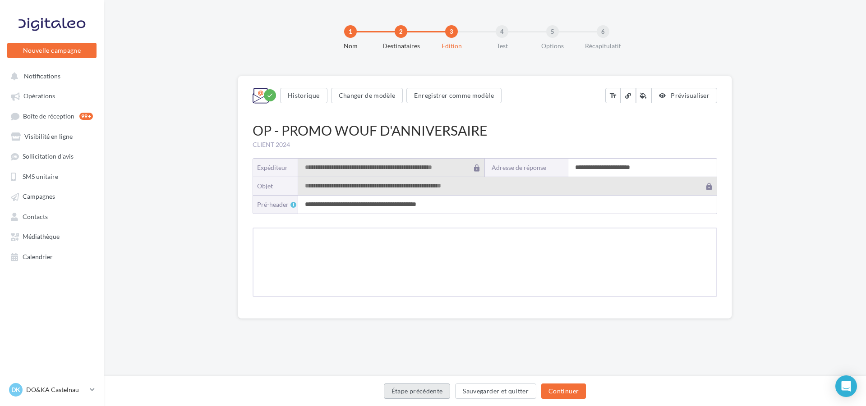
click at [423, 393] on button "Étape précédente" at bounding box center [417, 391] width 67 height 15
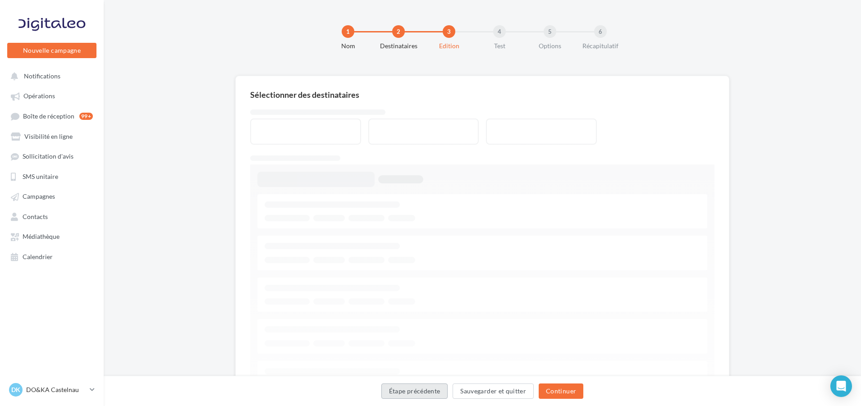
click at [423, 393] on button "Étape précédente" at bounding box center [414, 391] width 67 height 15
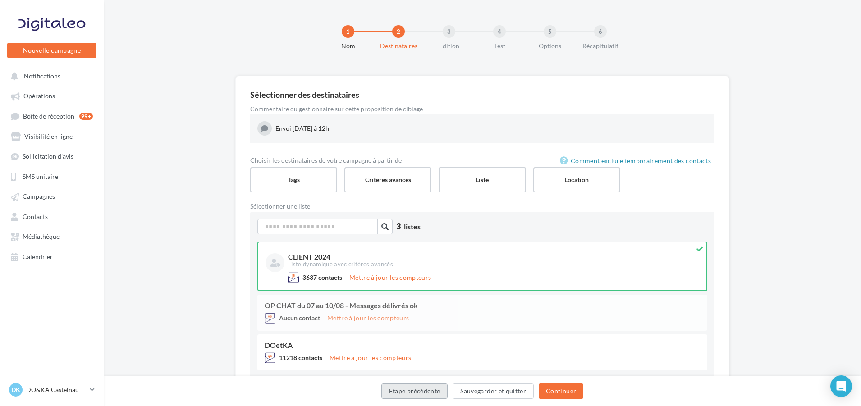
click at [422, 394] on button "Étape précédente" at bounding box center [414, 391] width 67 height 15
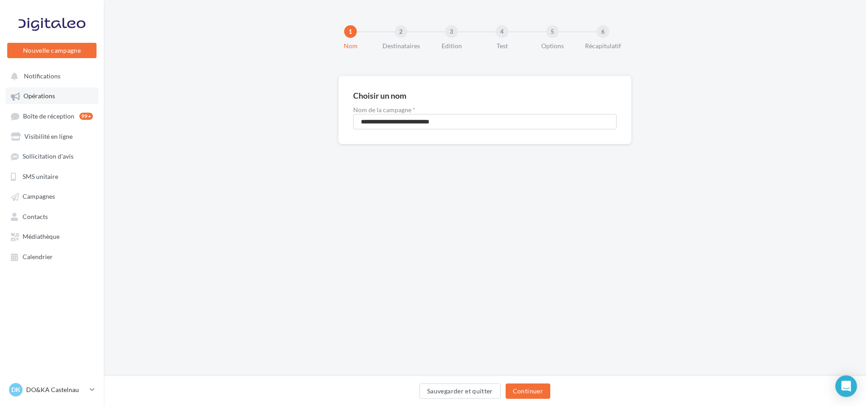
click at [59, 91] on link "Opérations" at bounding box center [51, 95] width 93 height 16
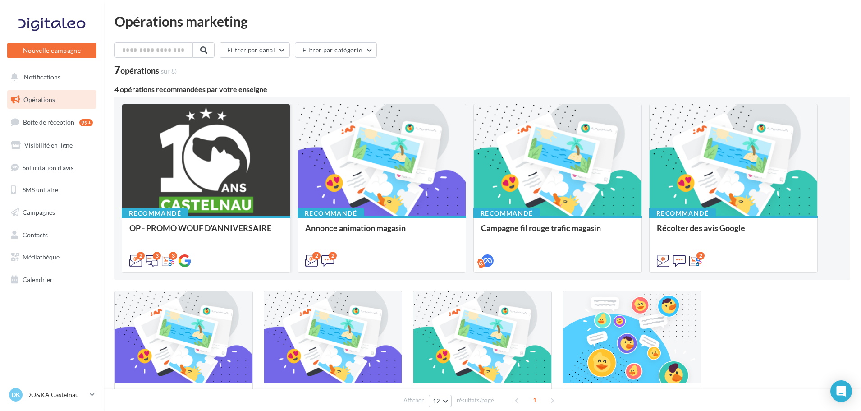
click at [244, 163] on div at bounding box center [206, 160] width 168 height 113
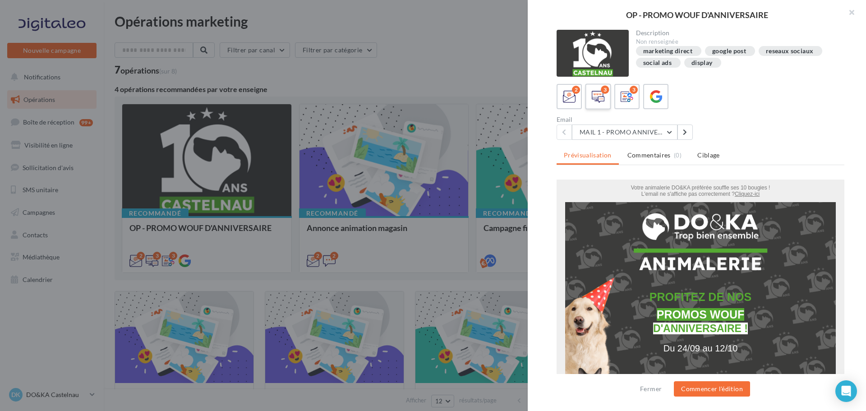
click at [603, 102] on icon at bounding box center [597, 96] width 13 height 13
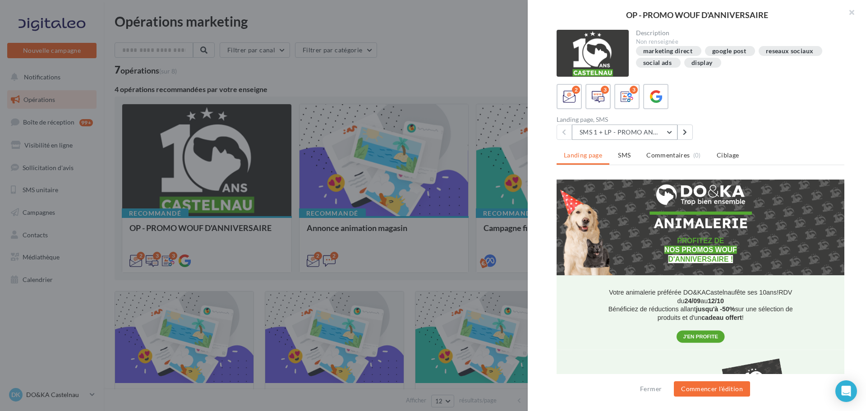
click at [667, 132] on button "SMS 1 + LP - PROMO ANNIVERSAIRE" at bounding box center [624, 131] width 105 height 15
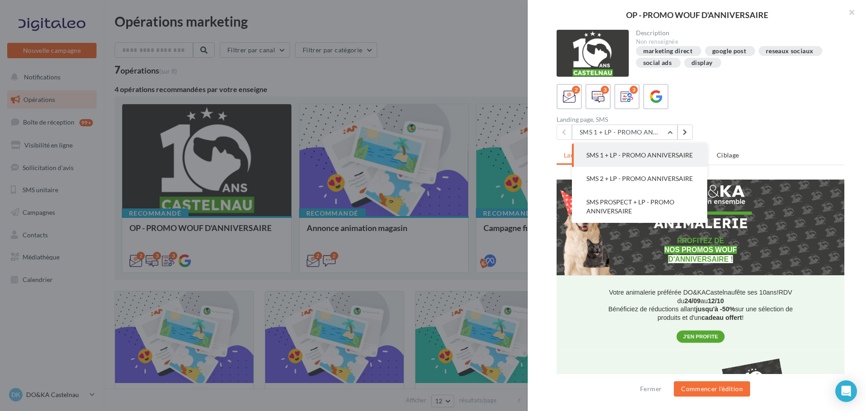
click at [655, 151] on button "SMS 1 + LP - PROMO ANNIVERSAIRE" at bounding box center [639, 154] width 135 height 23
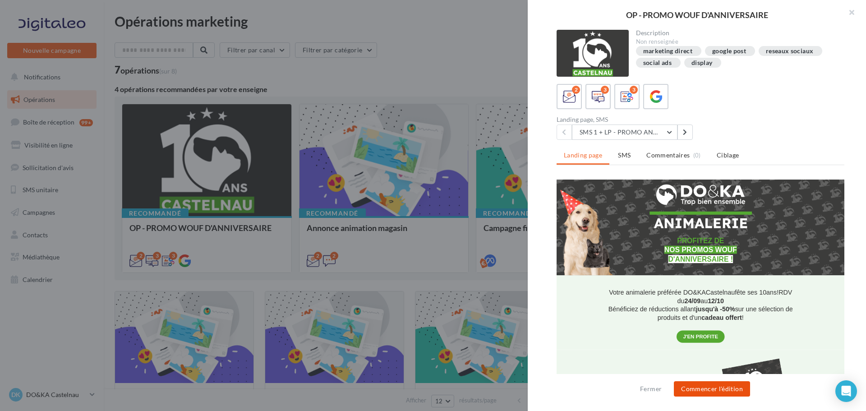
click at [701, 383] on button "Commencer l'édition" at bounding box center [712, 388] width 76 height 15
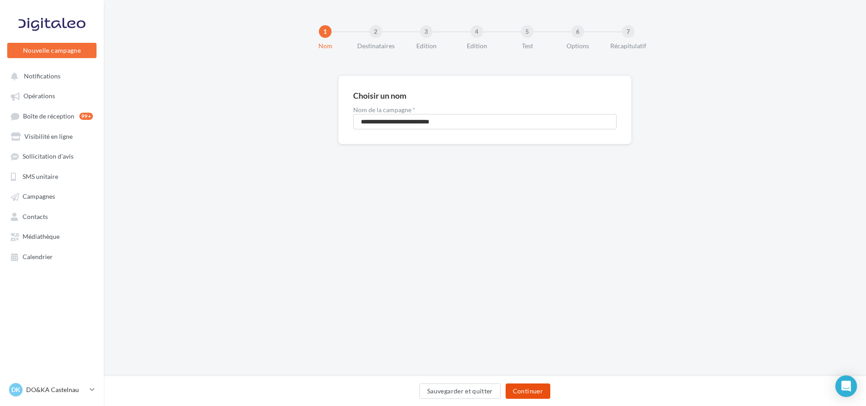
click at [530, 386] on button "Continuer" at bounding box center [527, 391] width 45 height 15
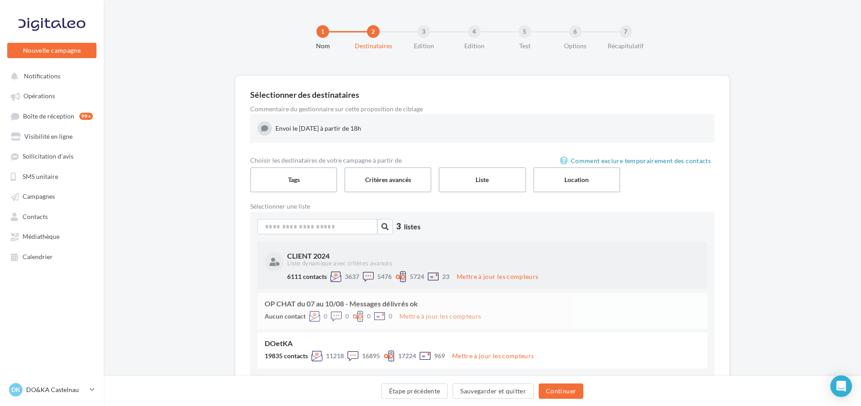
click at [367, 248] on div "CLIENT 2024 Liste dynamique avec critères avancés 6111 contacts 3637 5476 5724 …" at bounding box center [482, 266] width 450 height 48
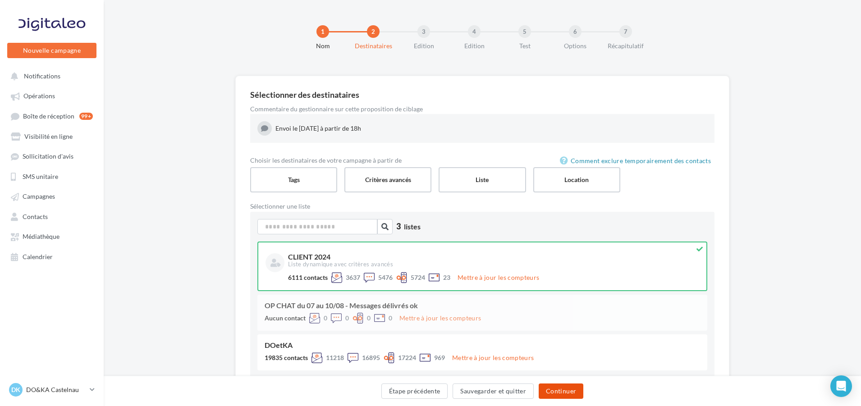
click at [558, 389] on button "Continuer" at bounding box center [561, 391] width 45 height 15
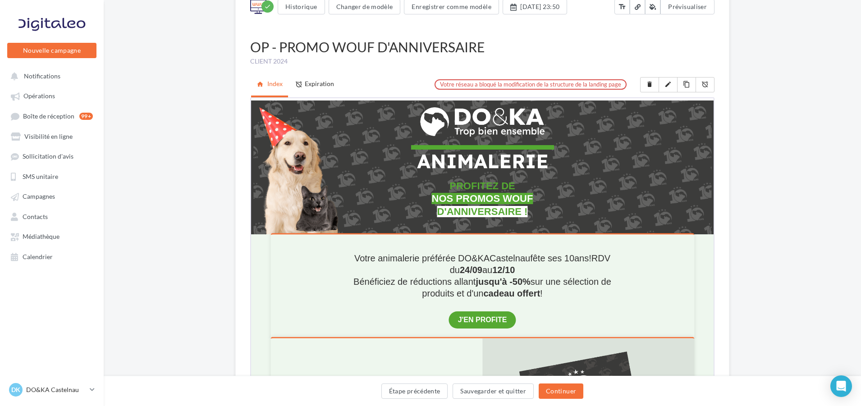
scroll to position [90, 0]
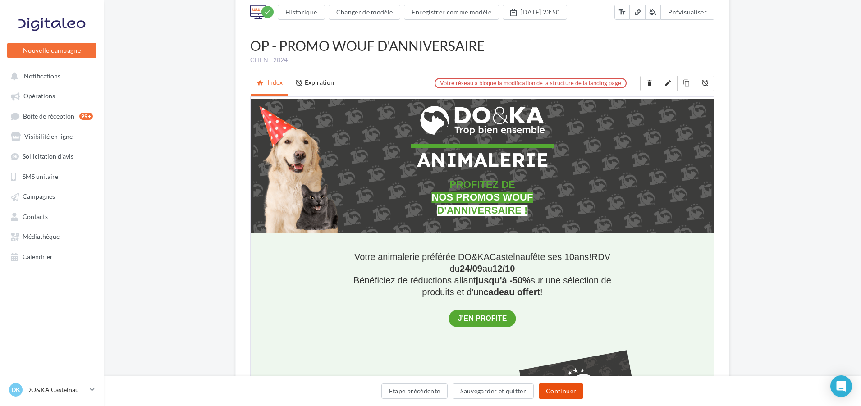
click at [575, 387] on button "Continuer" at bounding box center [561, 391] width 45 height 15
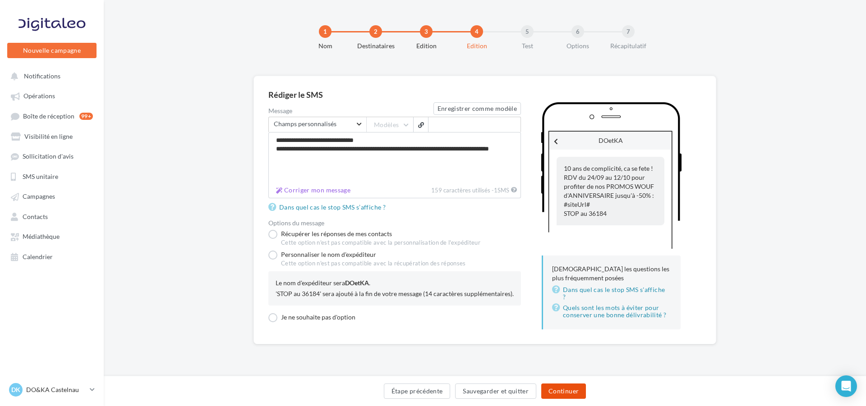
click at [558, 386] on button "Continuer" at bounding box center [563, 391] width 45 height 15
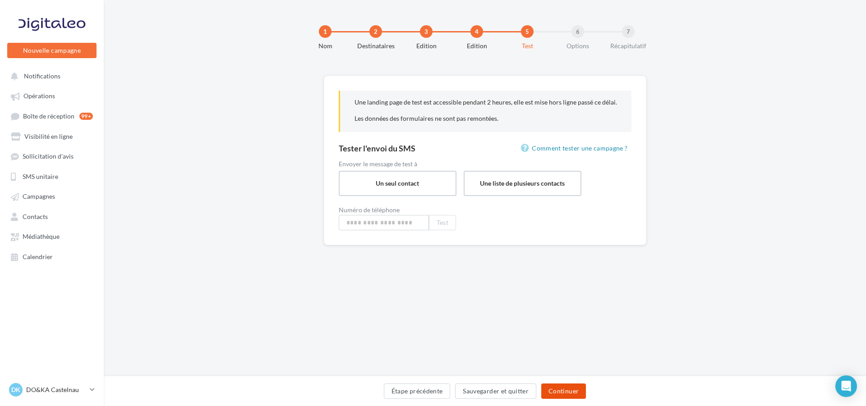
click at [560, 386] on button "Continuer" at bounding box center [563, 391] width 45 height 15
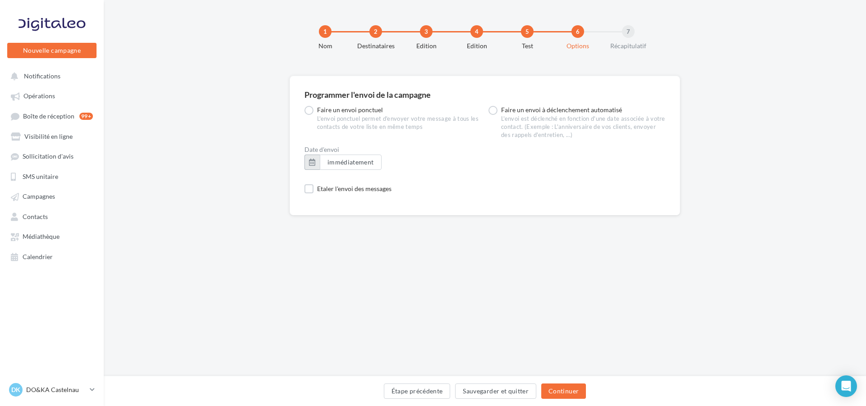
click at [314, 156] on button "button" at bounding box center [311, 162] width 15 height 15
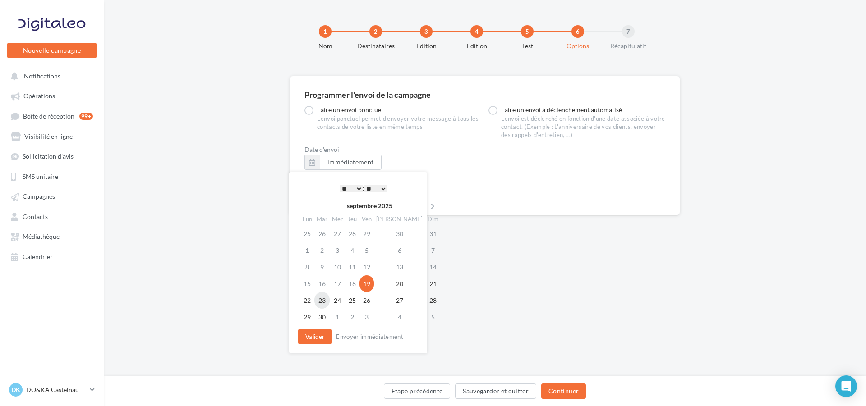
click at [329, 302] on td "23" at bounding box center [321, 300] width 15 height 17
click at [359, 190] on select "* * * * * * * * * * ** ** ** ** ** ** ** ** ** ** ** ** ** **" at bounding box center [351, 188] width 23 height 7
click at [312, 335] on button "Valider" at bounding box center [314, 336] width 33 height 15
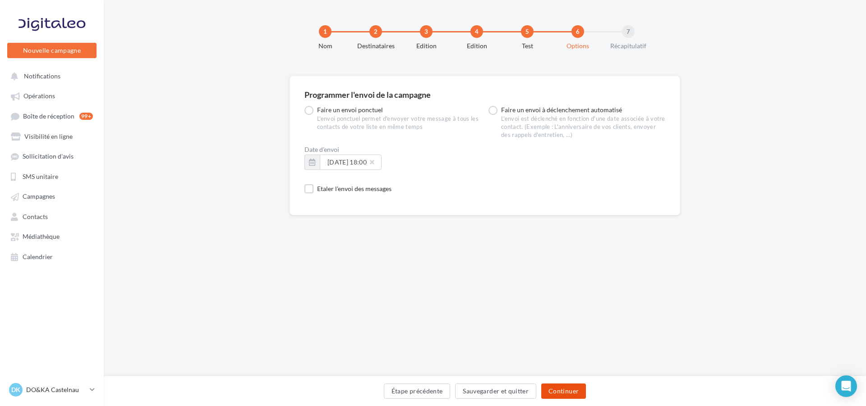
click at [558, 386] on button "Continuer" at bounding box center [563, 391] width 45 height 15
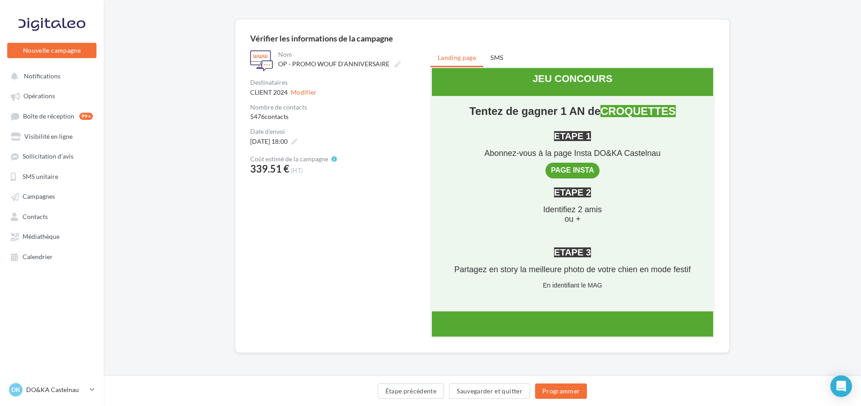
scroll to position [1132, 0]
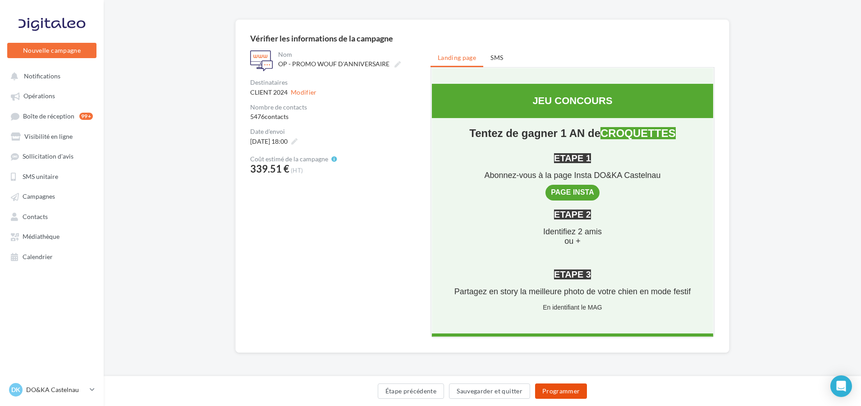
click at [577, 398] on button "Programmer" at bounding box center [561, 391] width 52 height 15
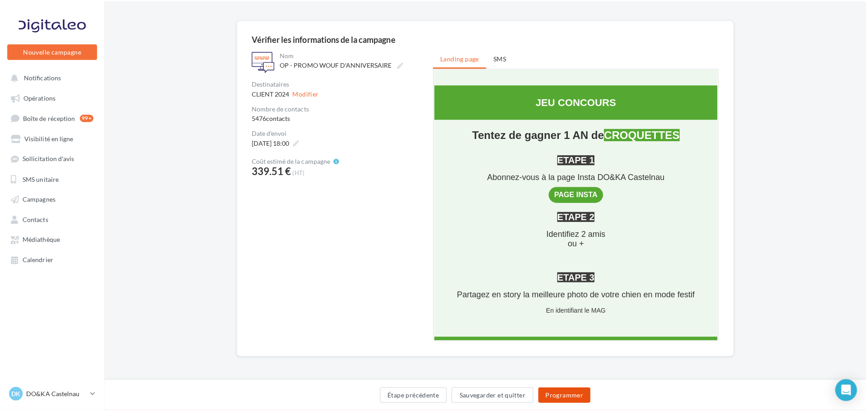
scroll to position [52, 0]
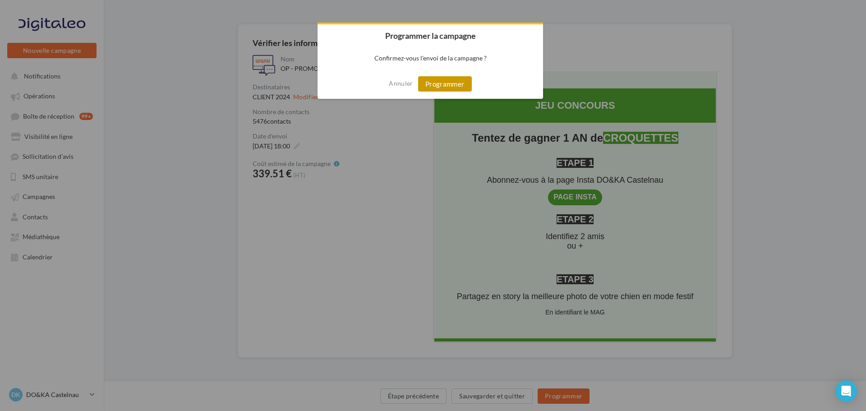
click at [463, 82] on button "Programmer" at bounding box center [445, 83] width 54 height 15
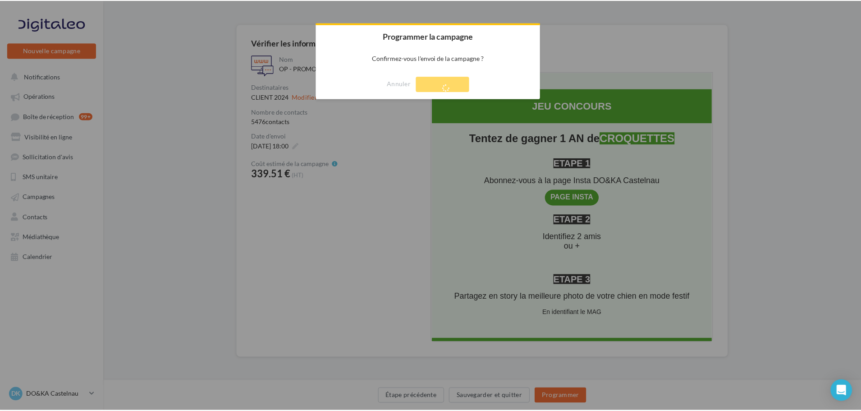
scroll to position [14, 0]
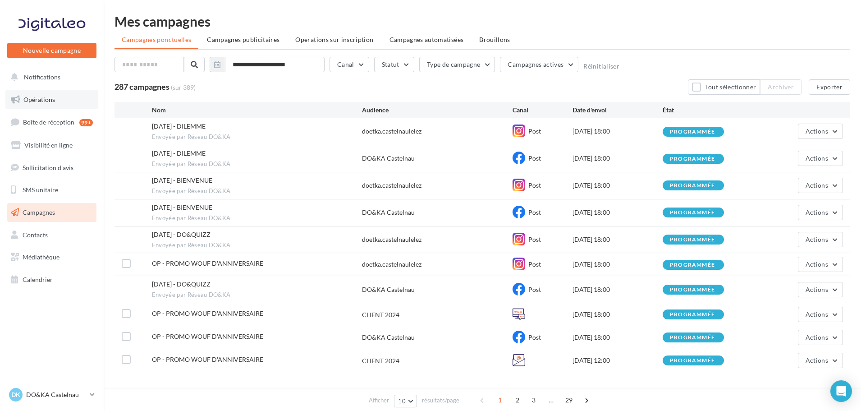
click at [57, 98] on link "Opérations" at bounding box center [51, 99] width 93 height 19
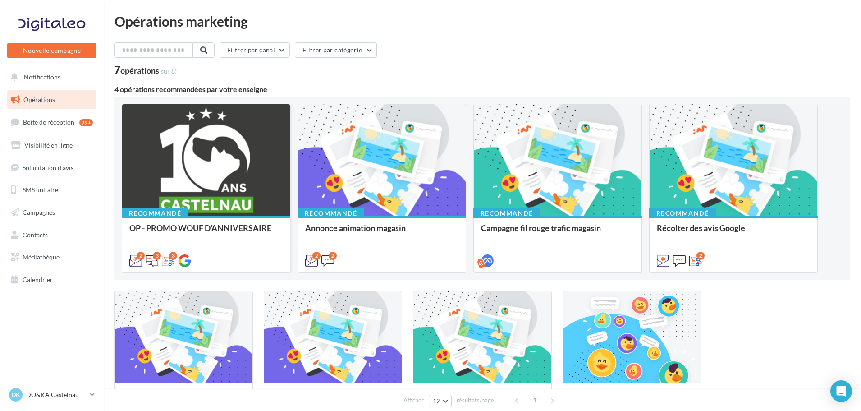
click at [252, 188] on div at bounding box center [206, 160] width 168 height 113
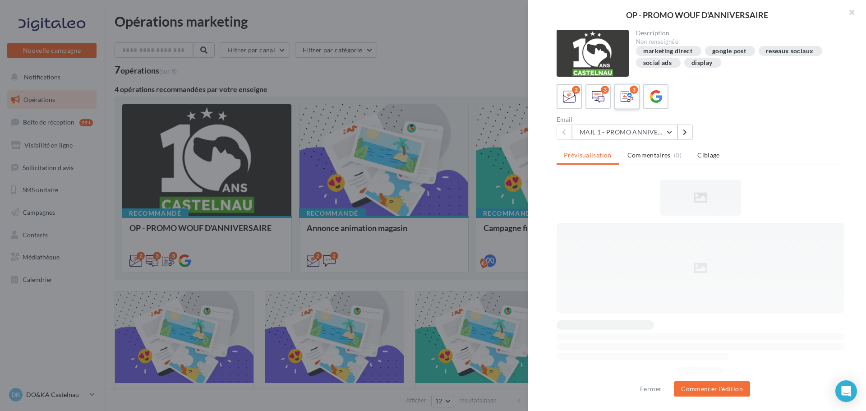
click at [624, 96] on icon at bounding box center [626, 96] width 13 height 13
click at [660, 133] on button "INSTA-FB 1 - PROMO ANNIVERSAIRE" at bounding box center [624, 131] width 105 height 15
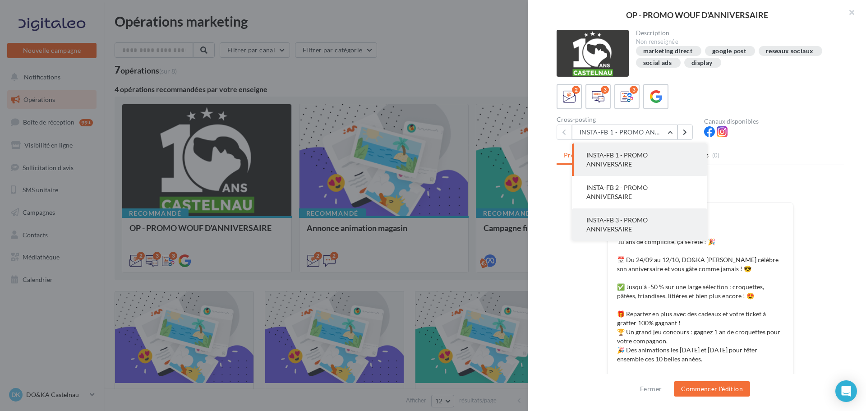
click at [636, 225] on button "INSTA-FB 3 - PROMO ANNIVERSAIRE" at bounding box center [639, 224] width 135 height 32
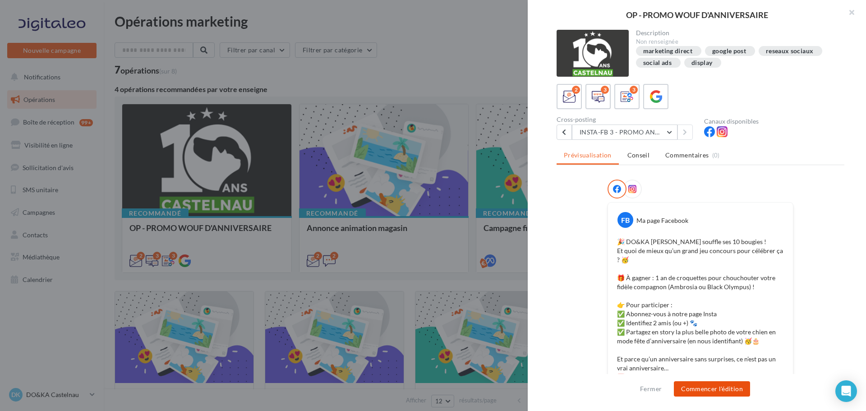
click at [717, 383] on button "Commencer l'édition" at bounding box center [712, 388] width 76 height 15
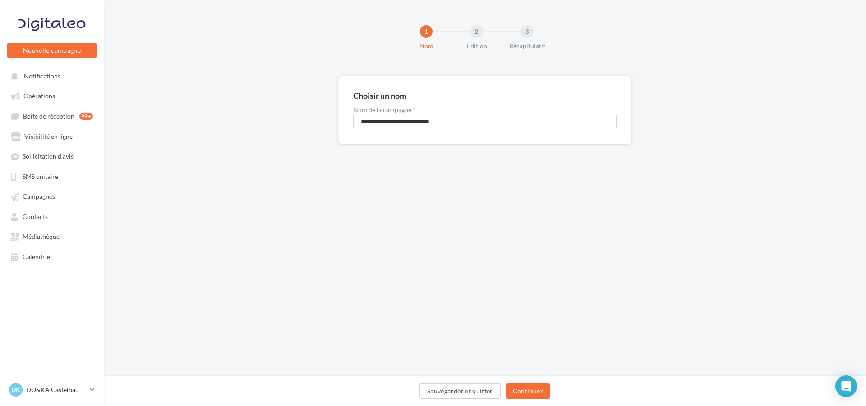
click at [530, 383] on div "Sauvegarder et quitter Continuer" at bounding box center [485, 391] width 762 height 30
click at [530, 388] on button "Continuer" at bounding box center [527, 391] width 45 height 15
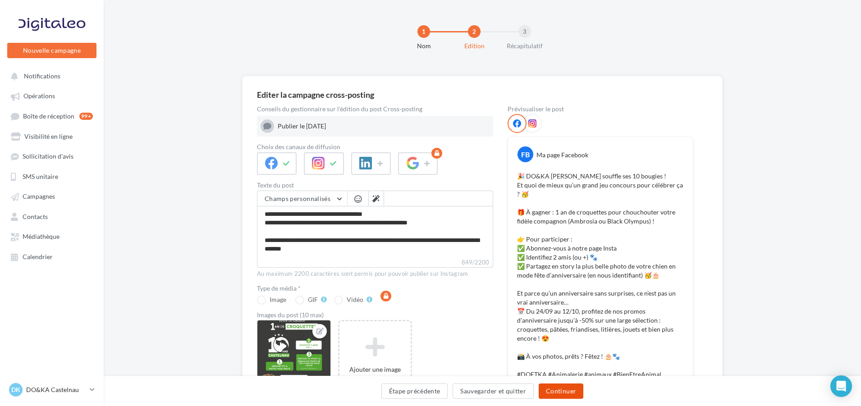
click at [559, 390] on button "Continuer" at bounding box center [561, 391] width 45 height 15
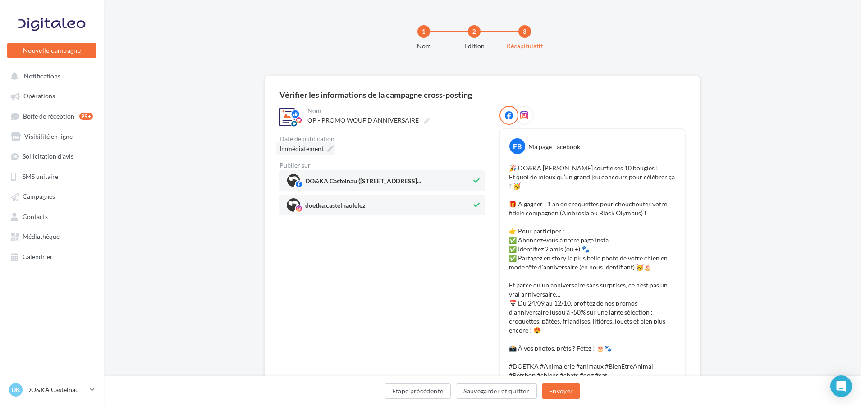
click at [327, 146] on icon at bounding box center [330, 149] width 6 height 6
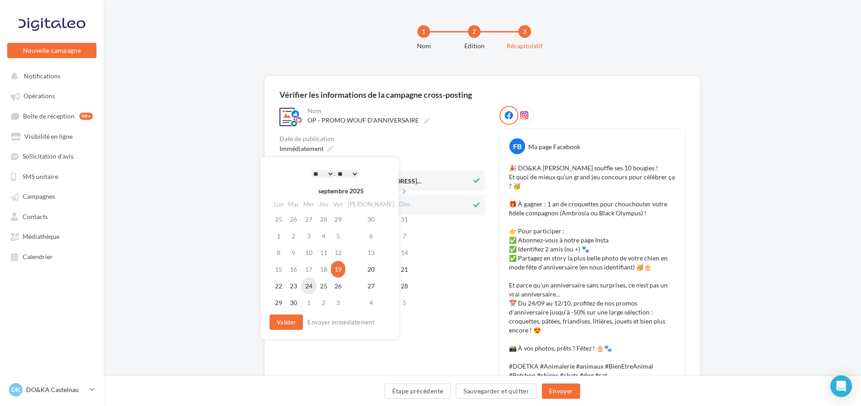
click at [314, 286] on td "24" at bounding box center [308, 286] width 15 height 17
click at [331, 172] on select "* * * * * * * * * * ** ** ** ** ** ** ** ** ** ** ** ** ** **" at bounding box center [323, 173] width 23 height 7
click at [352, 173] on select "** ** ** ** ** **" at bounding box center [347, 173] width 23 height 7
click at [291, 316] on button "Valider" at bounding box center [286, 322] width 33 height 15
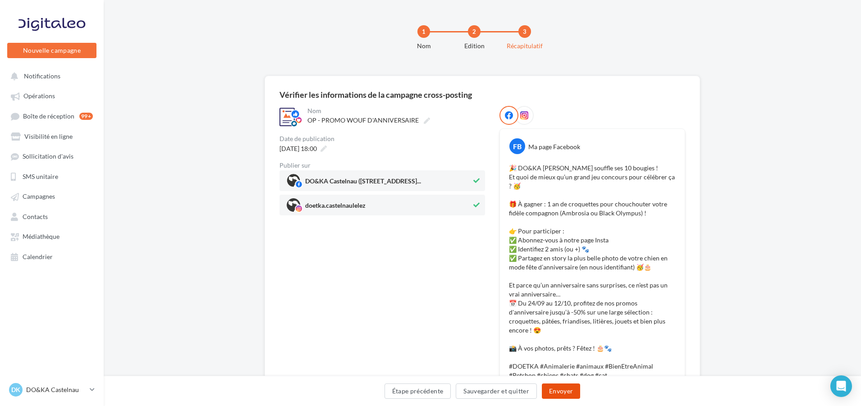
click at [575, 398] on button "Envoyer" at bounding box center [561, 391] width 38 height 15
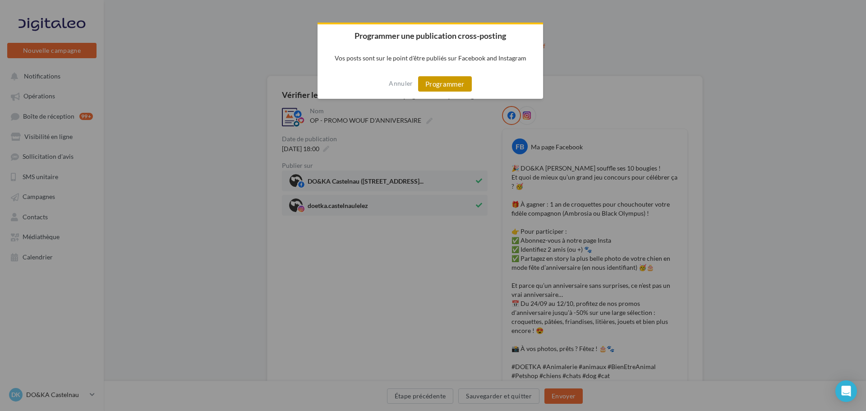
click at [452, 87] on button "Programmer" at bounding box center [445, 83] width 54 height 15
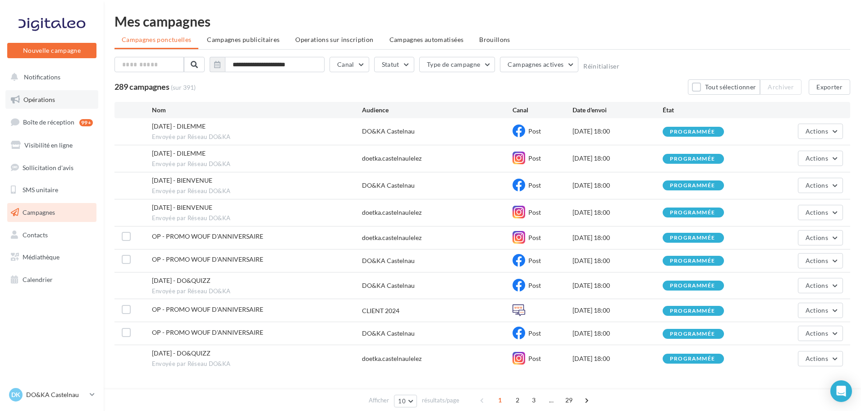
click at [41, 105] on link "Opérations" at bounding box center [51, 99] width 93 height 19
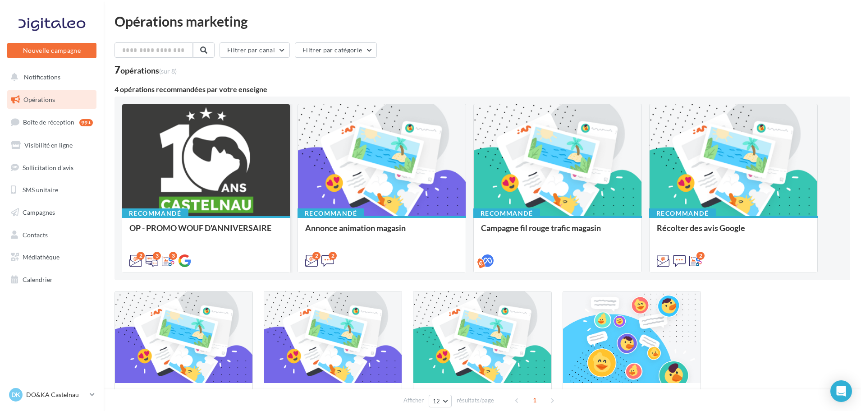
click at [222, 170] on div at bounding box center [206, 160] width 168 height 113
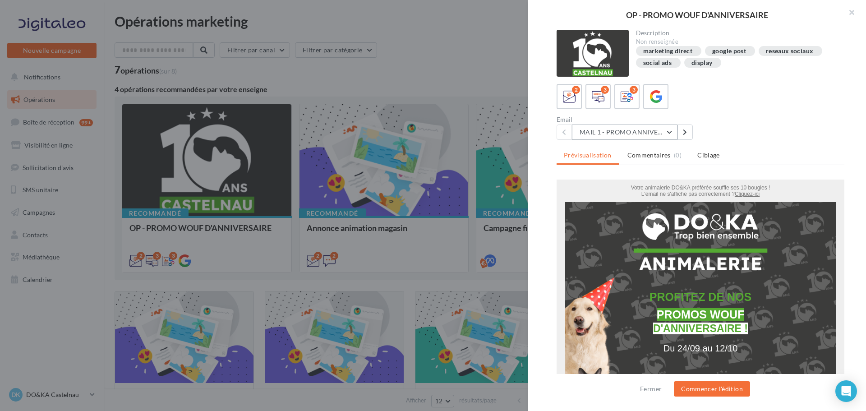
click at [624, 128] on button "MAIL 1 - PROMO ANNIVERSAIRE" at bounding box center [624, 131] width 105 height 15
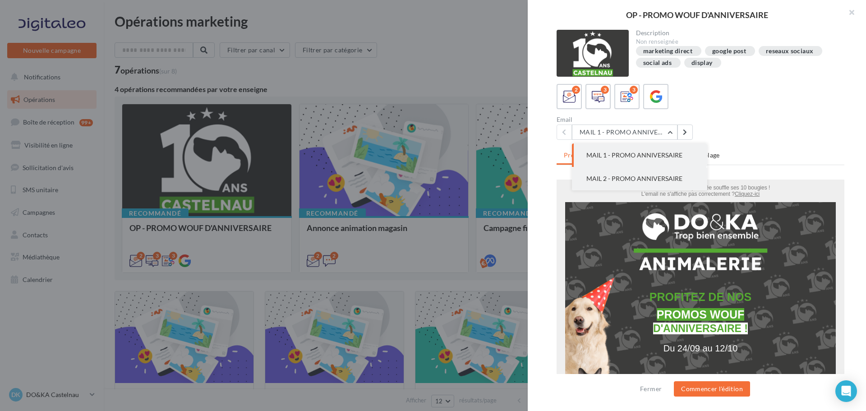
click at [620, 168] on button "MAIL 2 - PROMO ANNIVERSAIRE" at bounding box center [639, 178] width 135 height 23
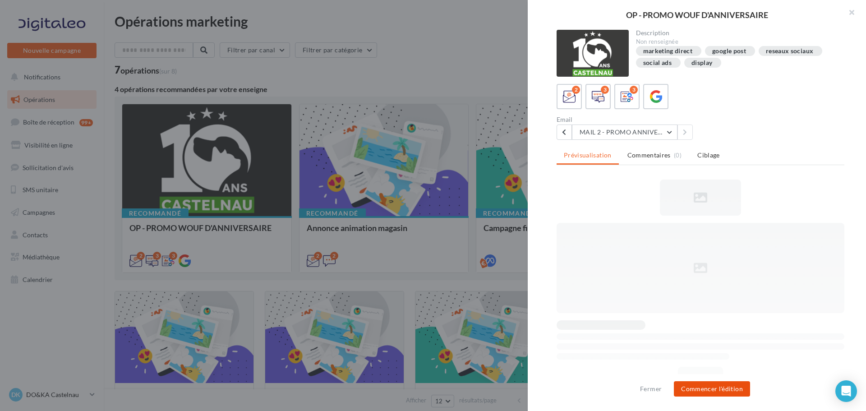
click at [723, 386] on button "Commencer l'édition" at bounding box center [712, 388] width 76 height 15
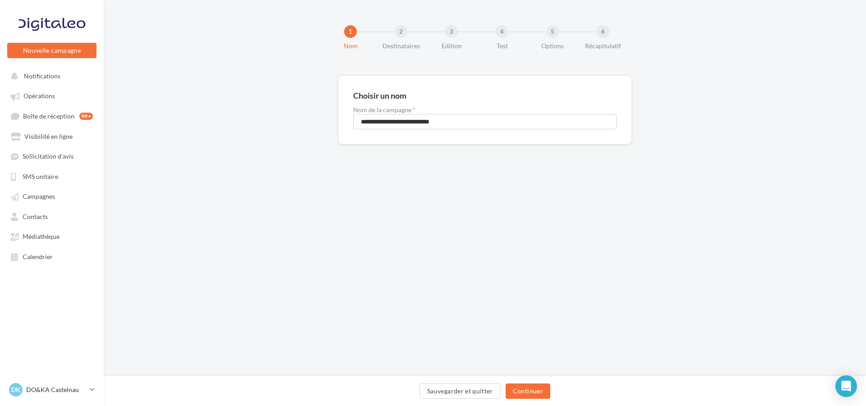
click at [542, 383] on div "Sauvegarder et quitter Continuer" at bounding box center [485, 391] width 762 height 30
click at [542, 389] on button "Continuer" at bounding box center [527, 391] width 45 height 15
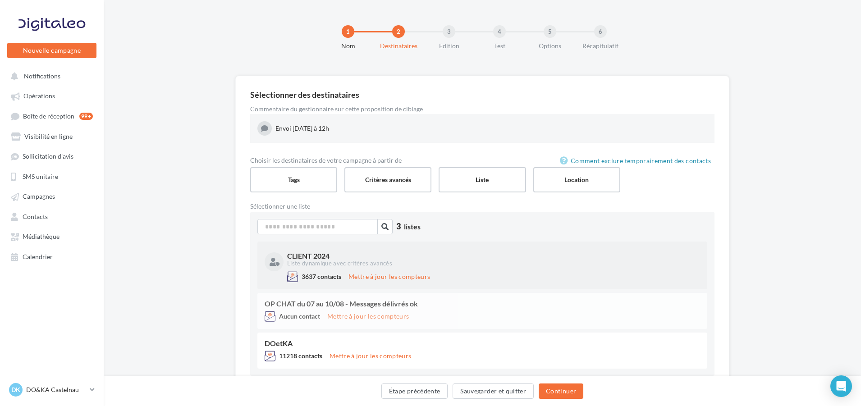
click at [428, 259] on div "CLIENT 2024" at bounding box center [492, 255] width 411 height 7
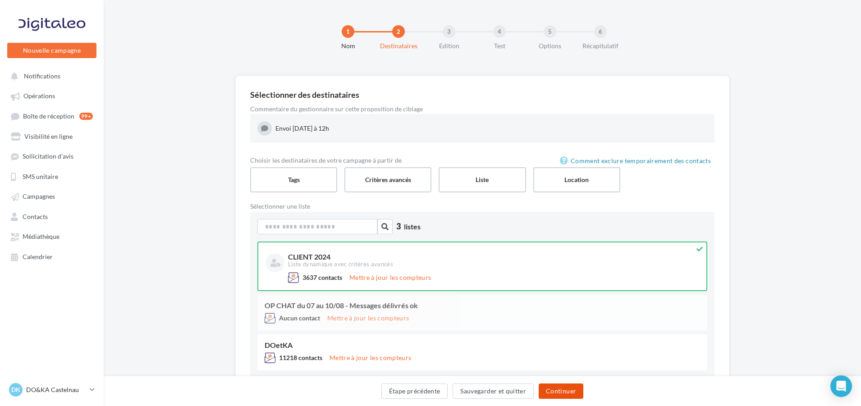
click at [559, 392] on button "Continuer" at bounding box center [561, 391] width 45 height 15
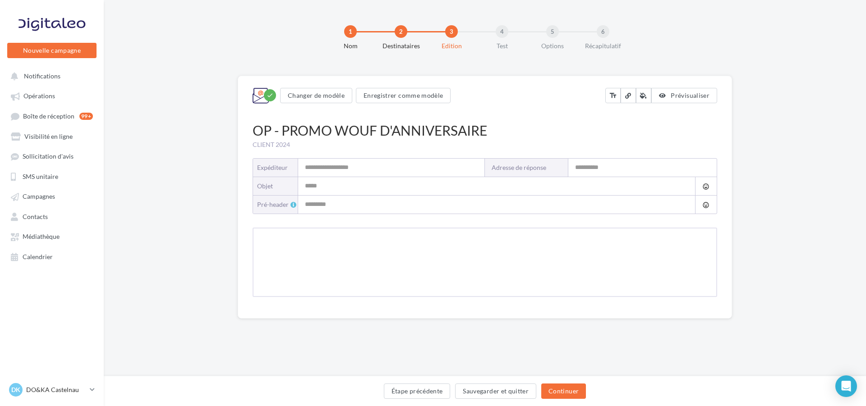
type input "**********"
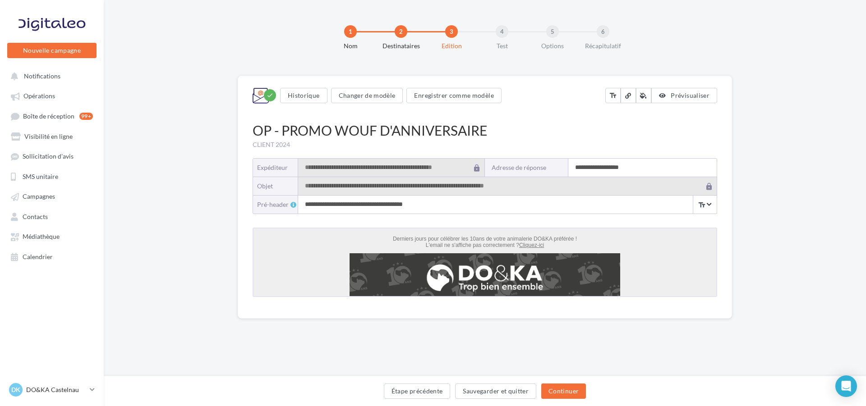
click at [600, 169] on input "**********" at bounding box center [642, 168] width 148 height 18
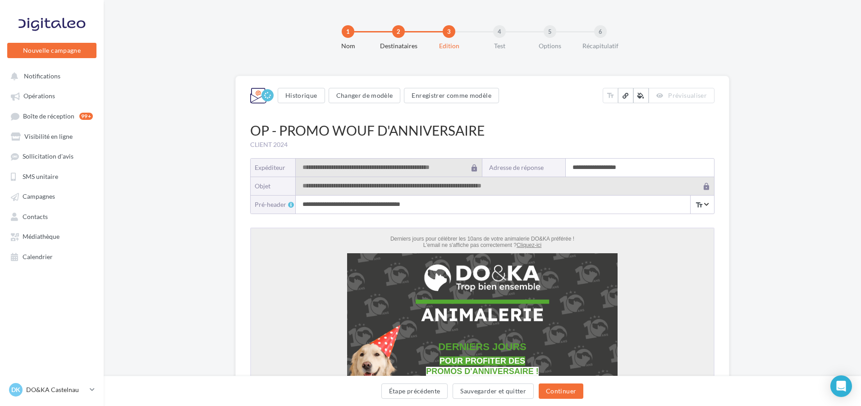
click at [601, 170] on input "**********" at bounding box center [640, 168] width 148 height 18
type input "**********"
click at [580, 387] on button "Continuer" at bounding box center [561, 391] width 45 height 15
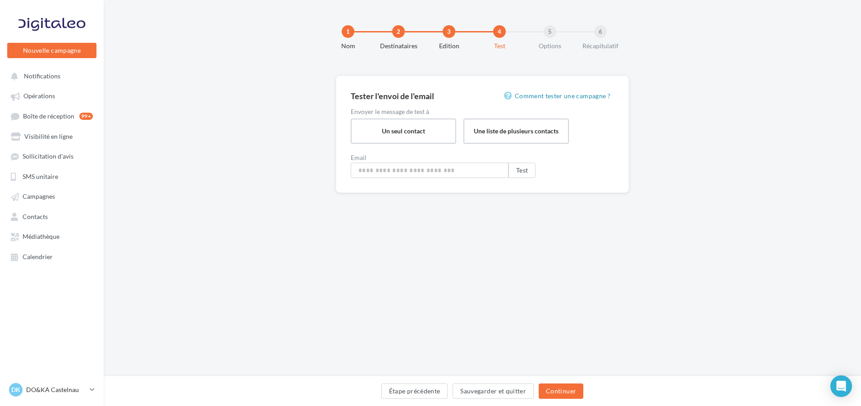
type input "**********"
click at [428, 386] on button "Étape précédente" at bounding box center [417, 391] width 67 height 15
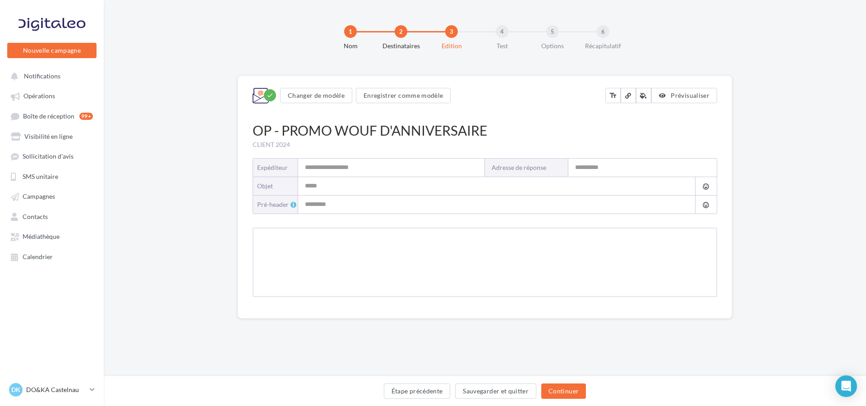
type input "**********"
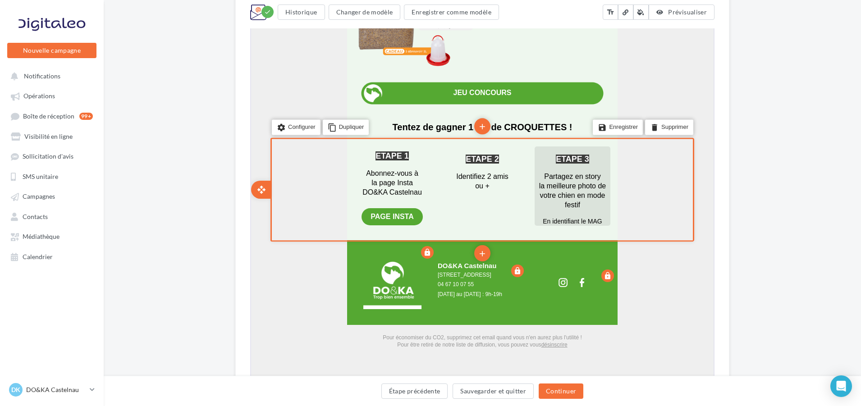
scroll to position [2095, 0]
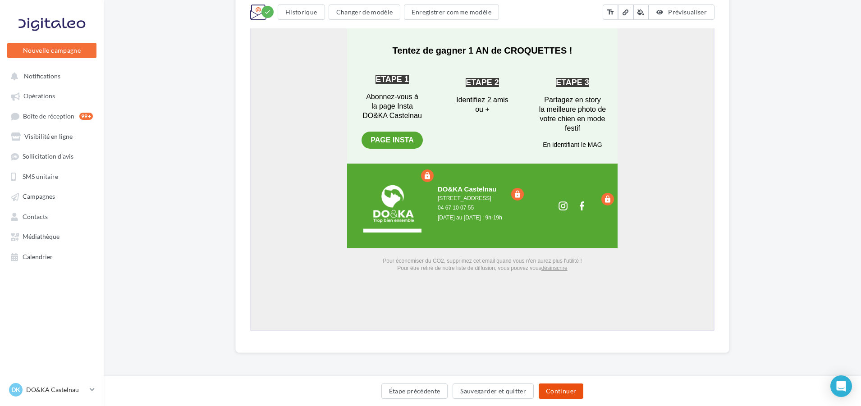
click at [576, 389] on button "Continuer" at bounding box center [561, 391] width 45 height 15
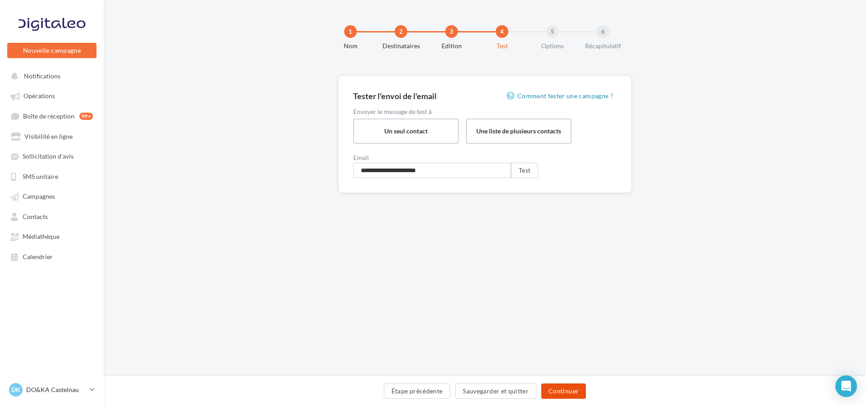
click at [568, 385] on button "Continuer" at bounding box center [563, 391] width 45 height 15
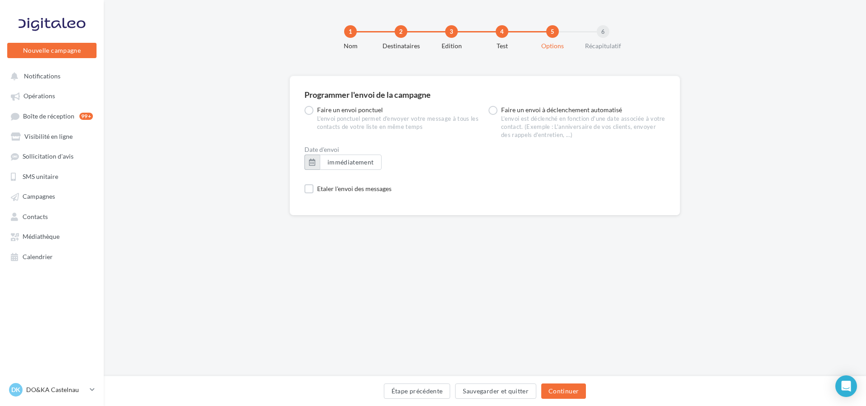
click at [313, 164] on button "button" at bounding box center [311, 162] width 15 height 15
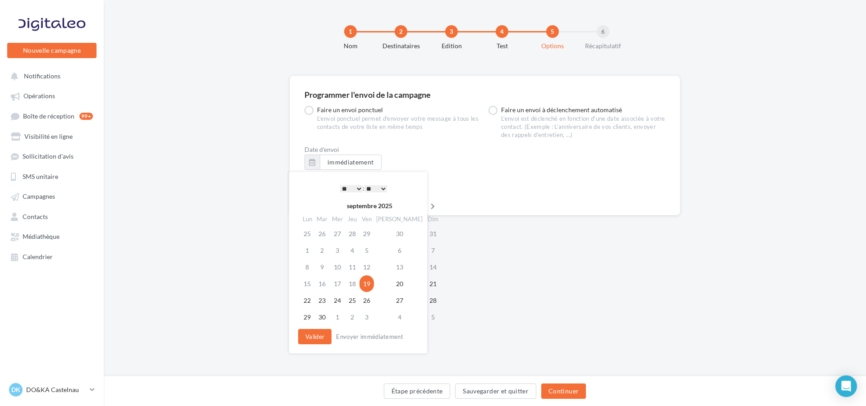
click at [427, 206] on icon at bounding box center [432, 206] width 11 height 6
click at [336, 248] on td "8" at bounding box center [338, 250] width 15 height 17
click at [321, 337] on button "Valider" at bounding box center [314, 336] width 33 height 15
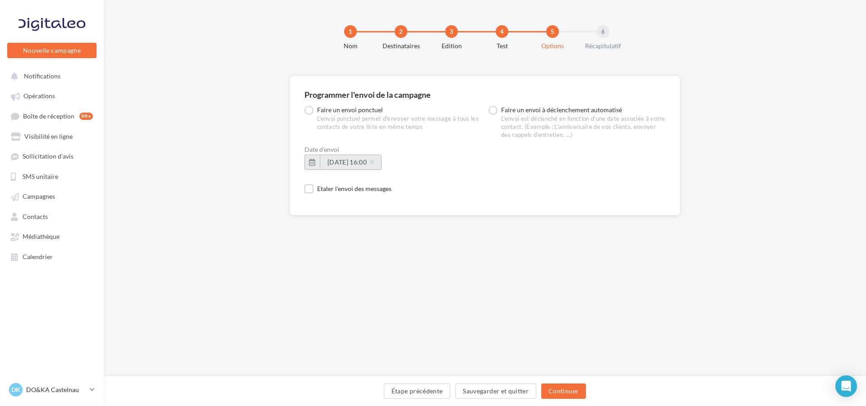
click at [344, 159] on span "08/10/2025 à 16:00" at bounding box center [350, 162] width 46 height 8
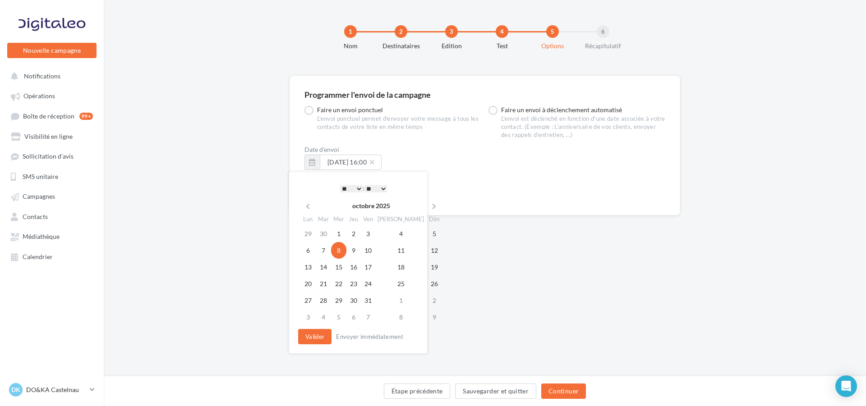
click at [357, 191] on select "* * * * * * * * * * ** ** ** ** ** ** ** ** ** ** ** ** ** **" at bounding box center [351, 188] width 23 height 7
click at [356, 188] on select "* * * * * * * * * * ** ** ** ** ** ** ** ** ** ** ** ** ** **" at bounding box center [351, 188] width 23 height 7
click at [328, 334] on button "Valider" at bounding box center [314, 336] width 33 height 15
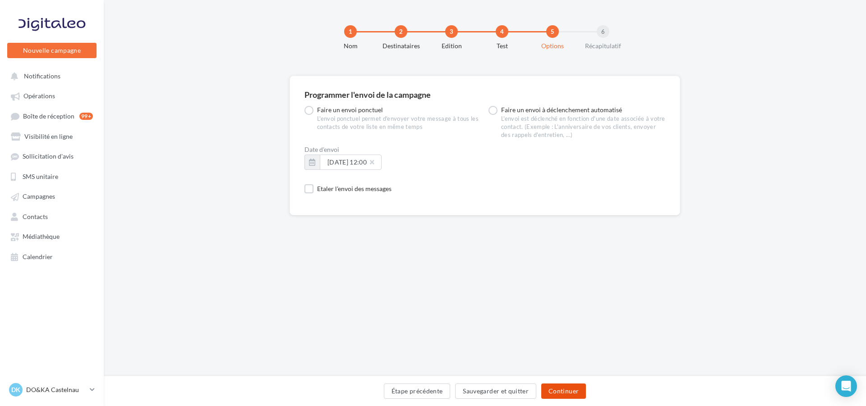
click at [582, 387] on button "Continuer" at bounding box center [563, 391] width 45 height 15
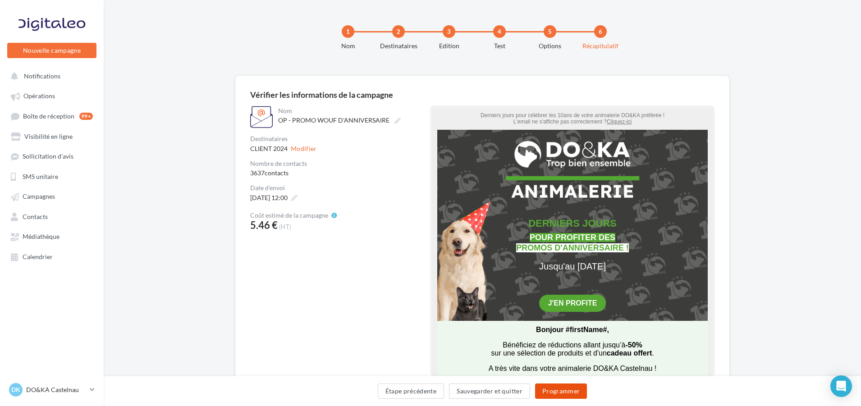
click at [581, 389] on button "Programmer" at bounding box center [561, 391] width 52 height 15
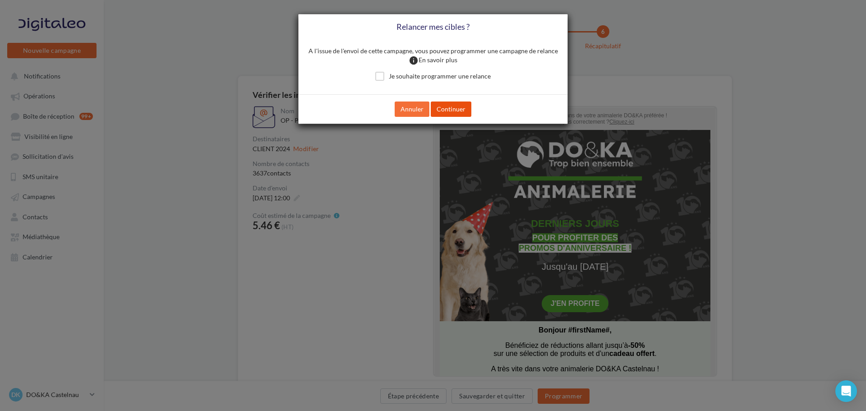
click at [446, 115] on button "Continuer" at bounding box center [451, 108] width 41 height 15
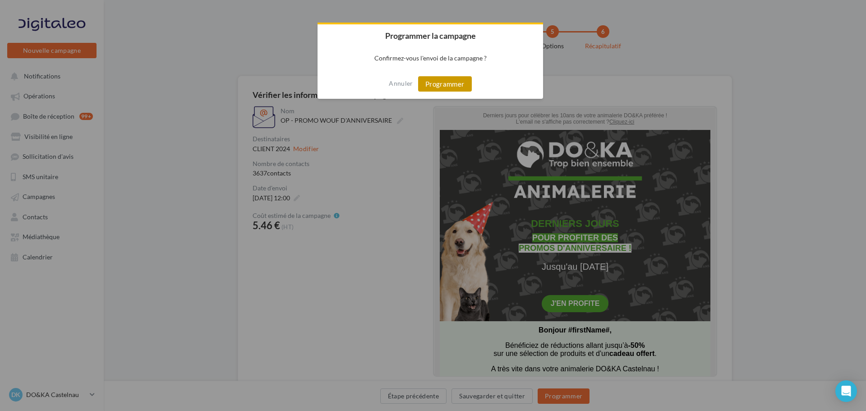
click at [459, 83] on button "Programmer" at bounding box center [445, 83] width 54 height 15
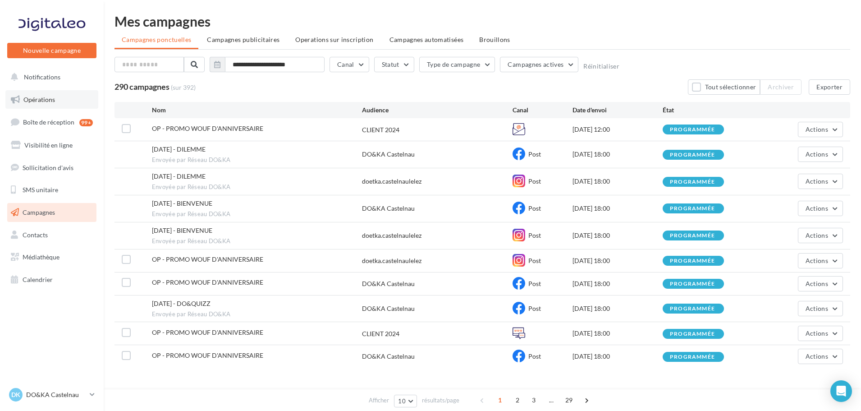
click at [47, 96] on span "Opérations" at bounding box center [39, 100] width 32 height 8
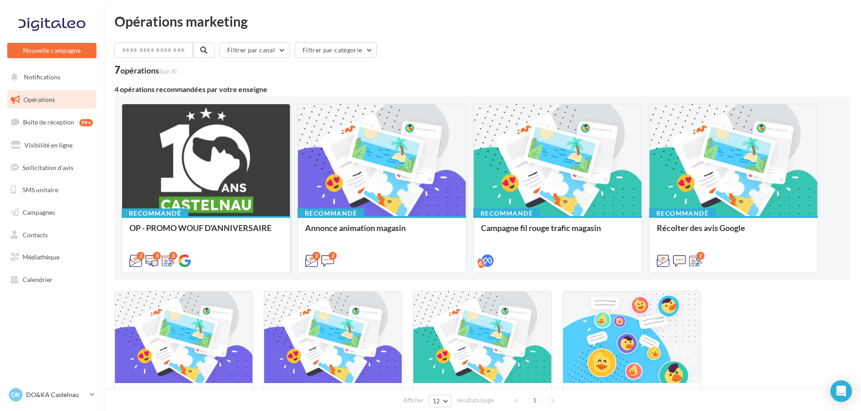
click at [200, 168] on div at bounding box center [206, 160] width 168 height 113
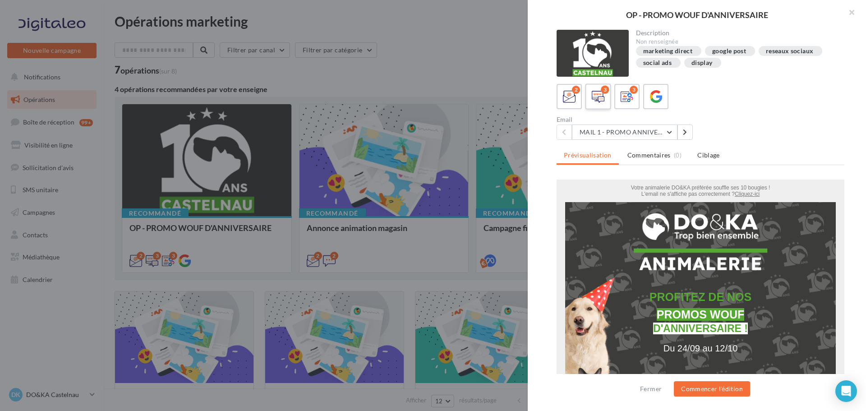
click at [604, 105] on div "3" at bounding box center [598, 96] width 17 height 17
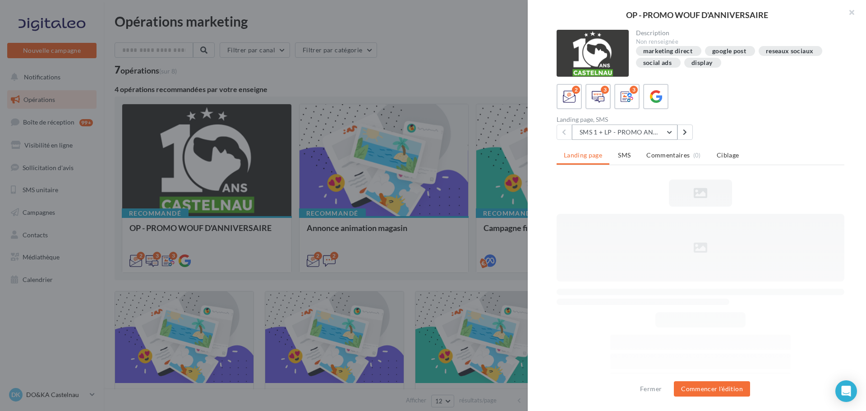
click at [605, 127] on button "SMS 1 + LP - PROMO ANNIVERSAIRE" at bounding box center [624, 131] width 105 height 15
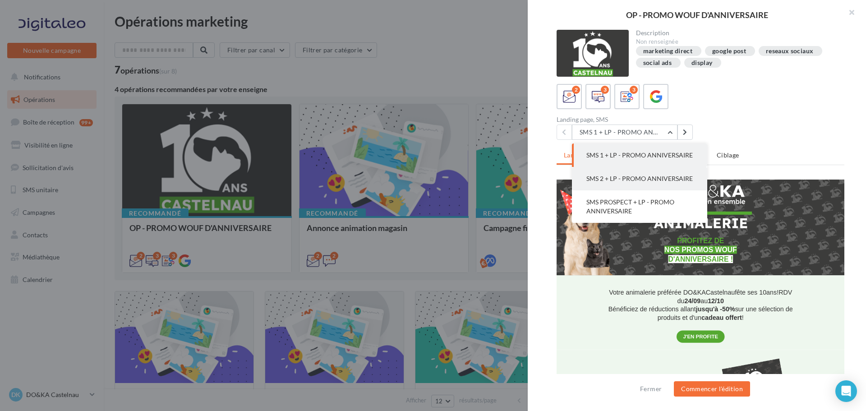
click at [627, 182] on span "SMS 2 + LP - PROMO ANNIVERSAIRE" at bounding box center [639, 178] width 106 height 8
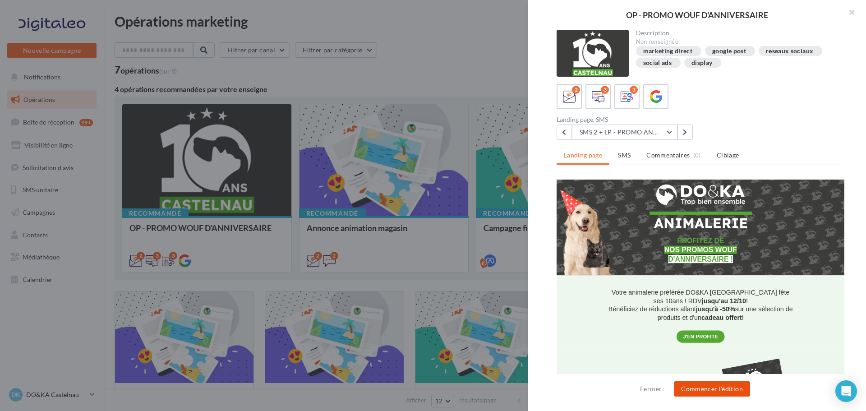
click at [729, 383] on button "Commencer l'édition" at bounding box center [712, 388] width 76 height 15
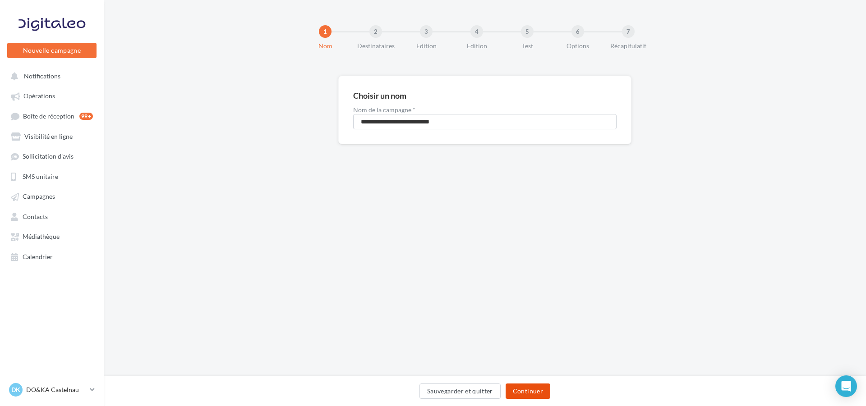
click at [529, 386] on button "Continuer" at bounding box center [527, 391] width 45 height 15
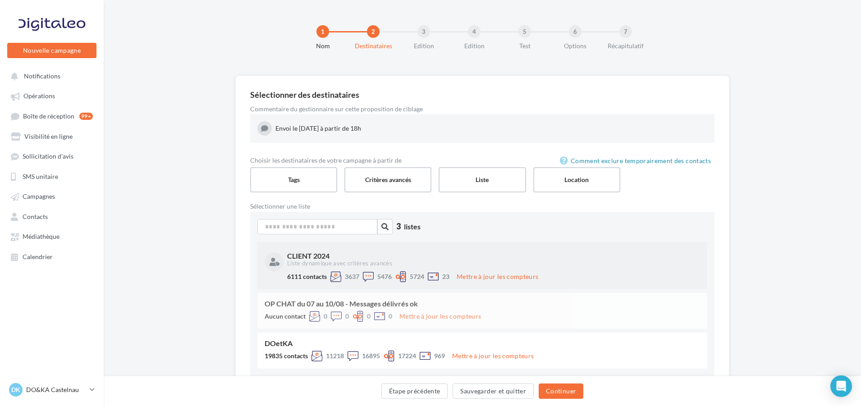
click at [433, 259] on div "CLIENT 2024" at bounding box center [492, 255] width 411 height 7
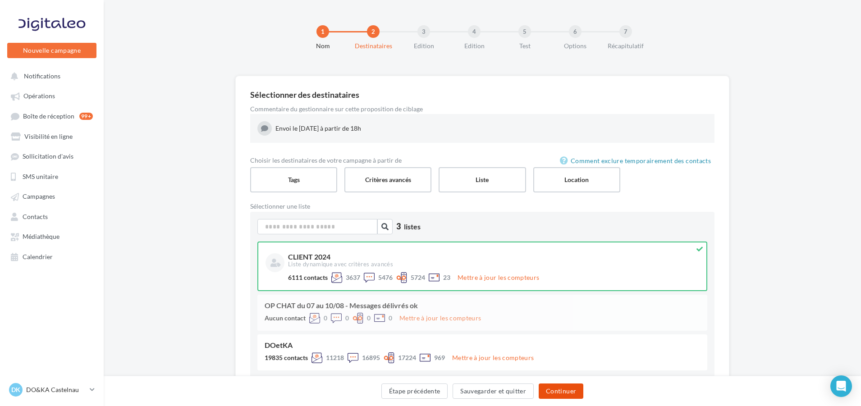
click at [563, 385] on button "Continuer" at bounding box center [561, 391] width 45 height 15
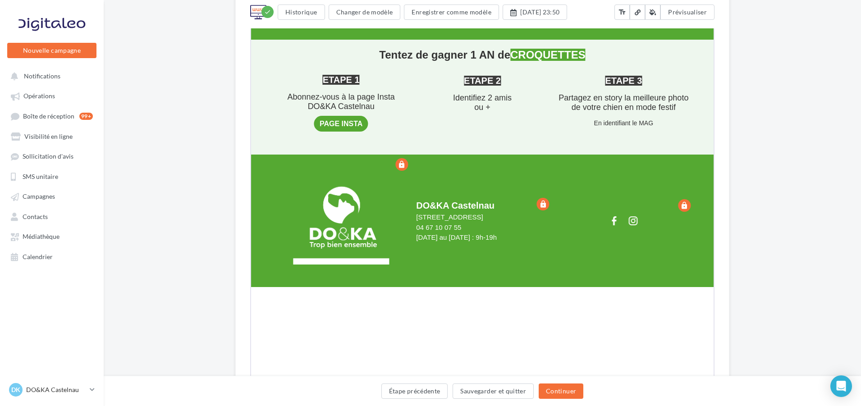
scroll to position [1215, 0]
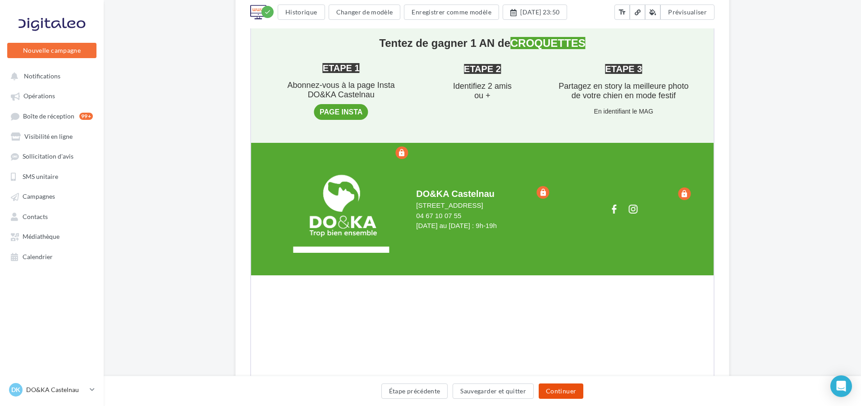
click at [579, 388] on button "Continuer" at bounding box center [561, 391] width 45 height 15
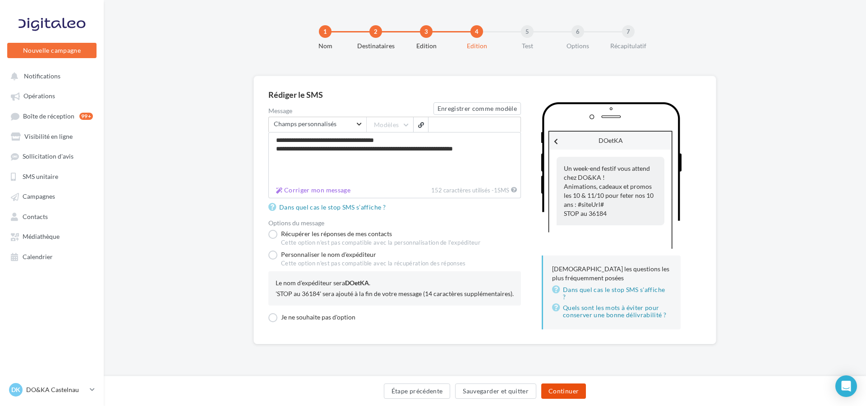
click at [582, 397] on button "Continuer" at bounding box center [563, 391] width 45 height 15
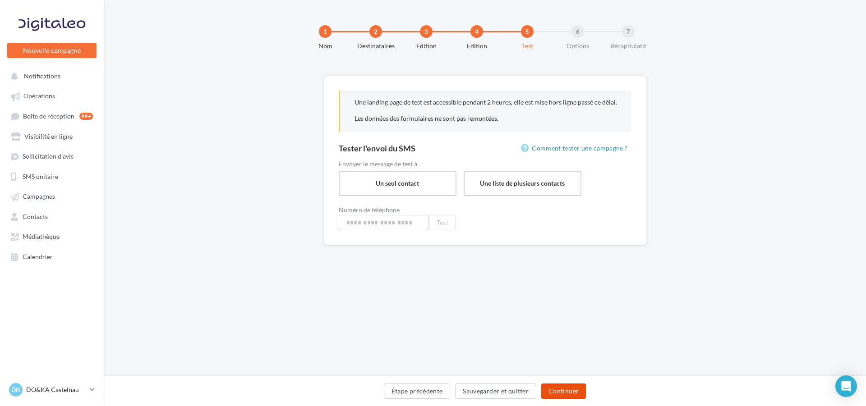
click at [564, 385] on button "Continuer" at bounding box center [563, 391] width 45 height 15
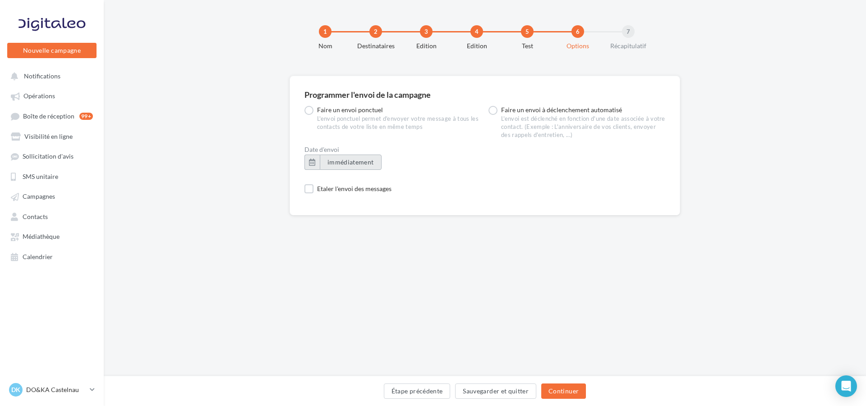
click at [327, 160] on span "immédiatement" at bounding box center [350, 162] width 46 height 8
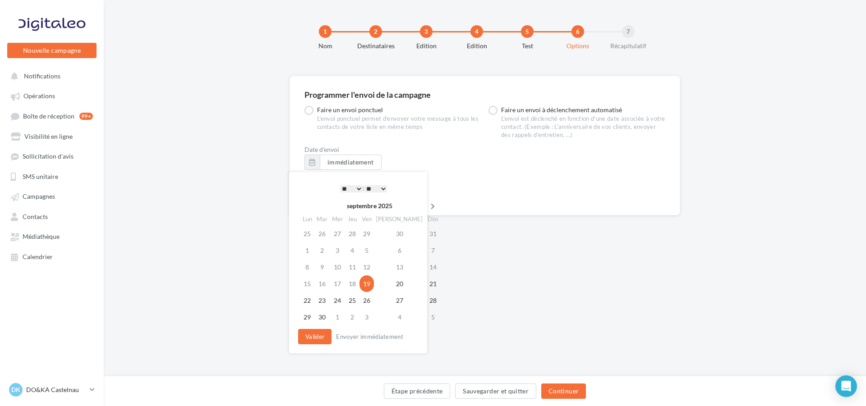
click at [425, 202] on th at bounding box center [433, 206] width 16 height 14
click at [359, 251] on td "9" at bounding box center [353, 250] width 14 height 17
click at [355, 186] on select "* * * * * * * * * * ** ** ** ** ** ** ** ** ** ** ** ** ** **" at bounding box center [351, 188] width 23 height 7
click at [323, 329] on button "Valider" at bounding box center [314, 336] width 33 height 15
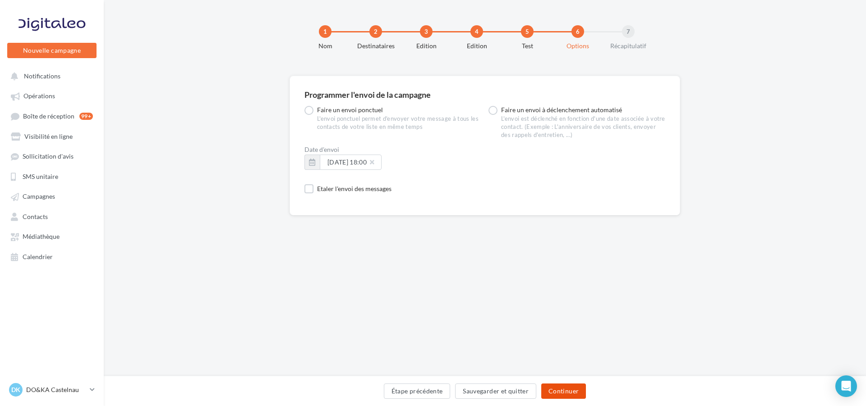
click at [573, 393] on button "Continuer" at bounding box center [563, 391] width 45 height 15
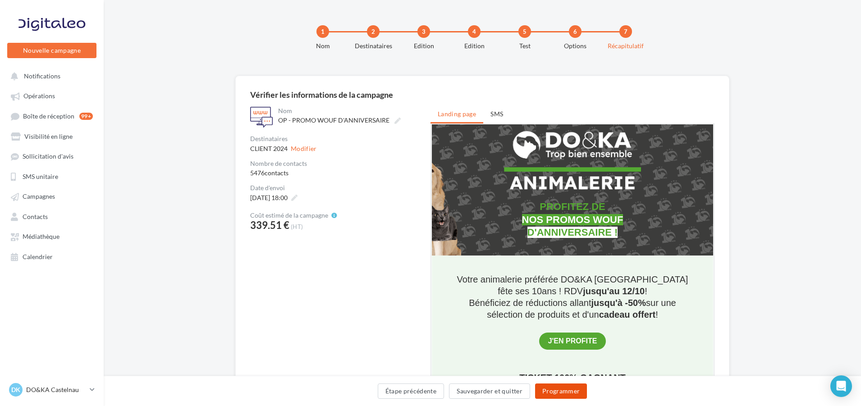
click at [573, 397] on button "Programmer" at bounding box center [561, 391] width 52 height 15
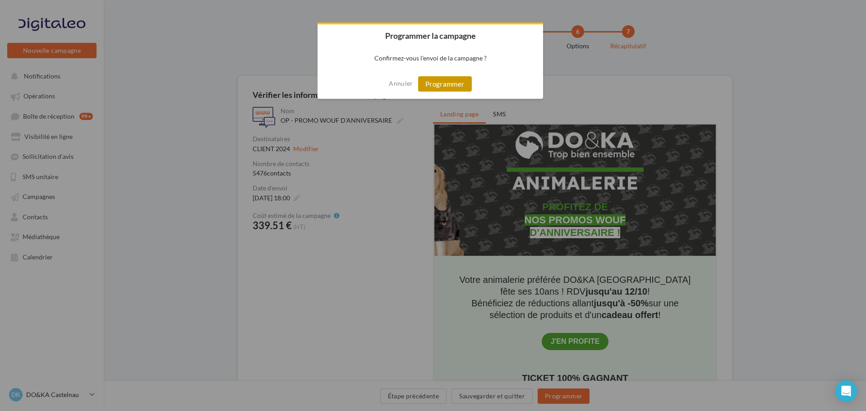
click at [454, 79] on button "Programmer" at bounding box center [445, 83] width 54 height 15
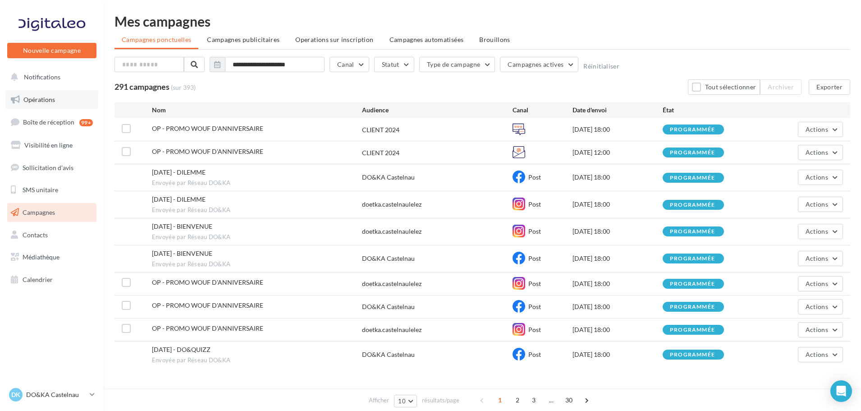
click at [61, 105] on link "Opérations" at bounding box center [51, 99] width 93 height 19
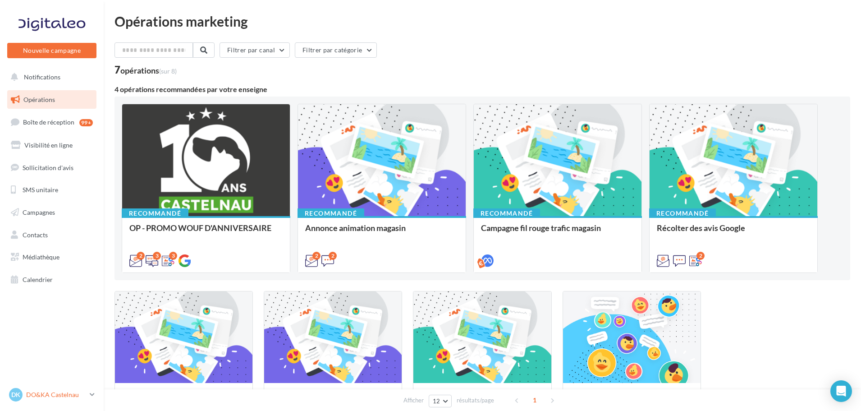
click at [65, 393] on p "DO&KA Castelnau" at bounding box center [56, 394] width 60 height 9
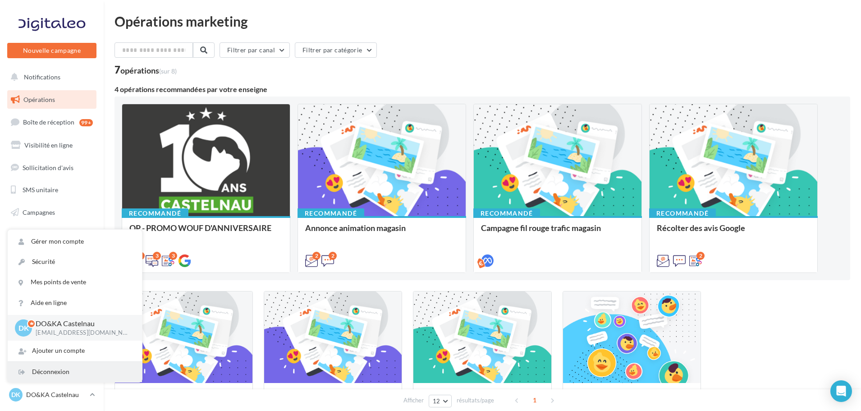
click at [60, 369] on div "Déconnexion" at bounding box center [75, 372] width 134 height 20
